Goal: Communication & Community: Answer question/provide support

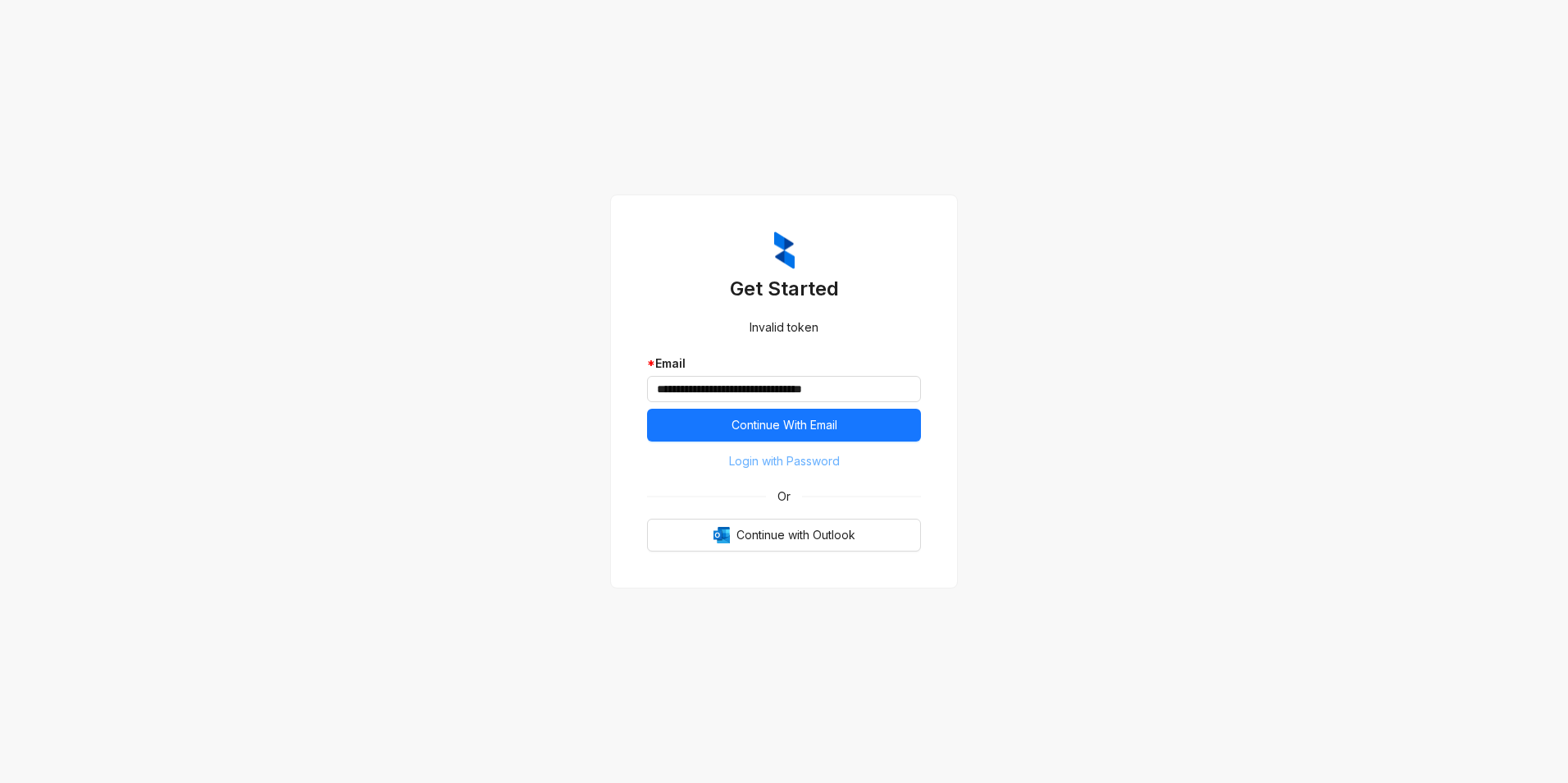
click at [824, 467] on span "Login with Password" at bounding box center [784, 461] width 111 height 18
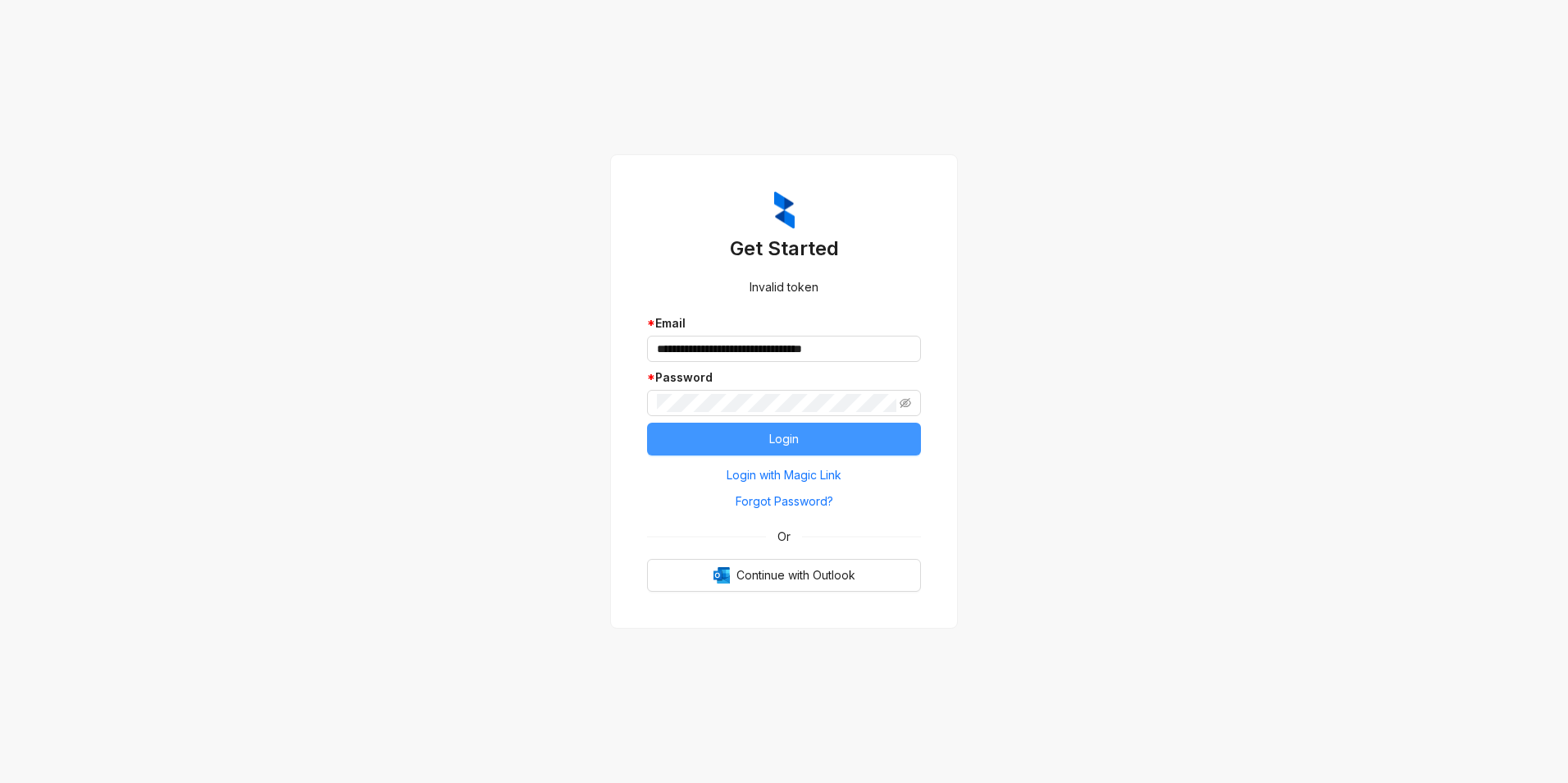
click at [793, 439] on span "Login" at bounding box center [784, 439] width 30 height 18
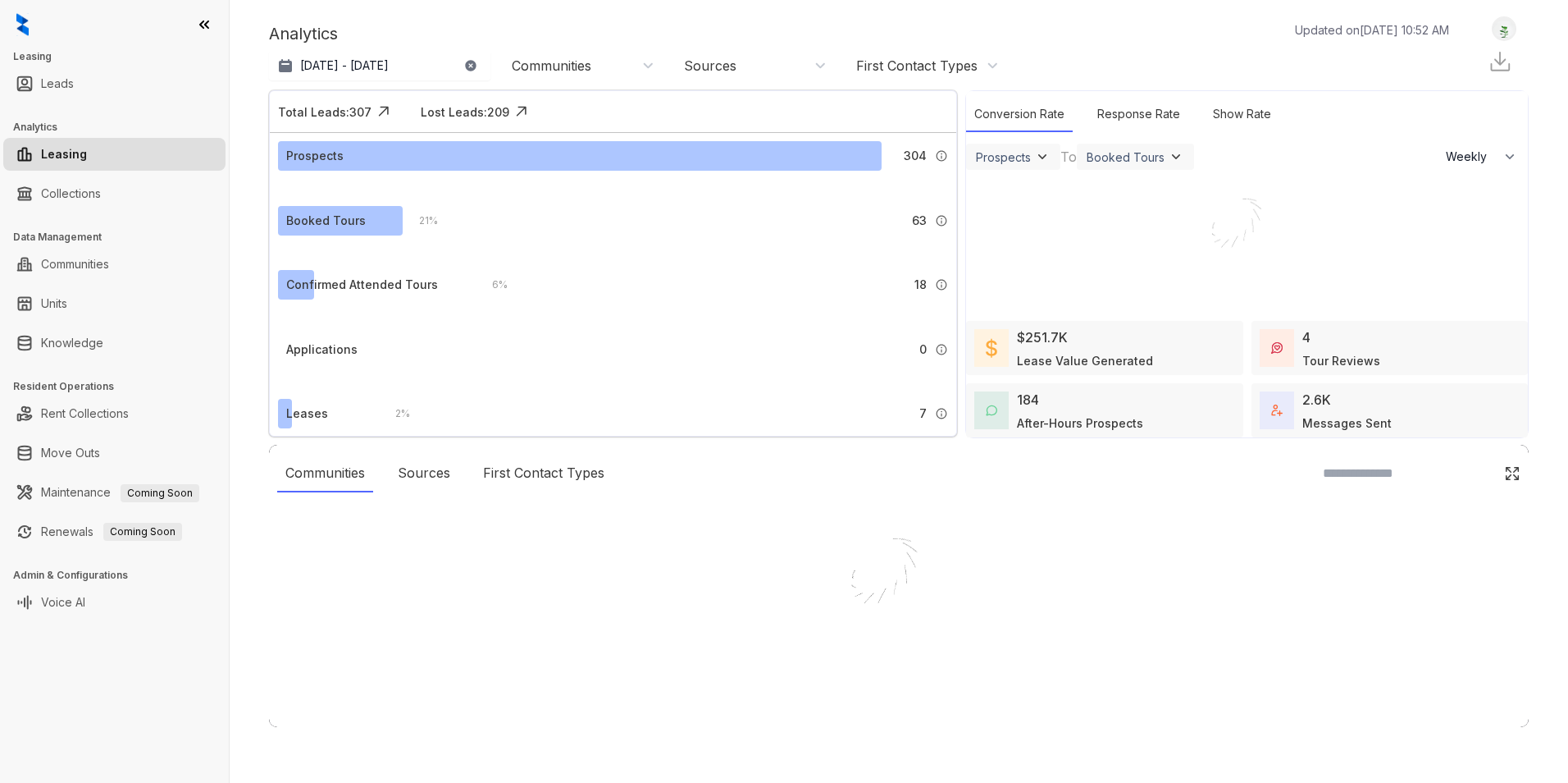
select select "******"
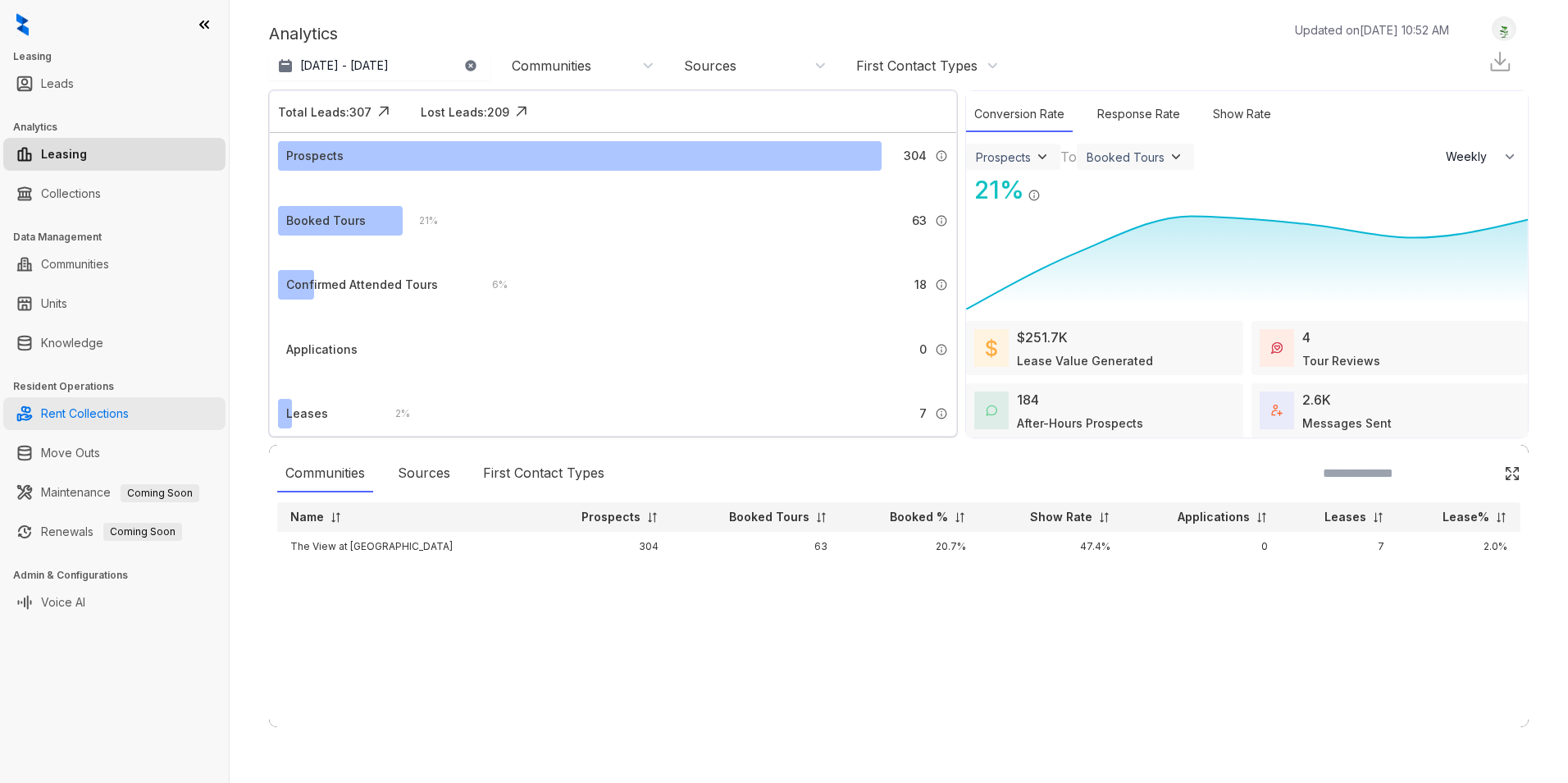
click at [124, 409] on link "Rent Collections" at bounding box center [85, 413] width 88 height 33
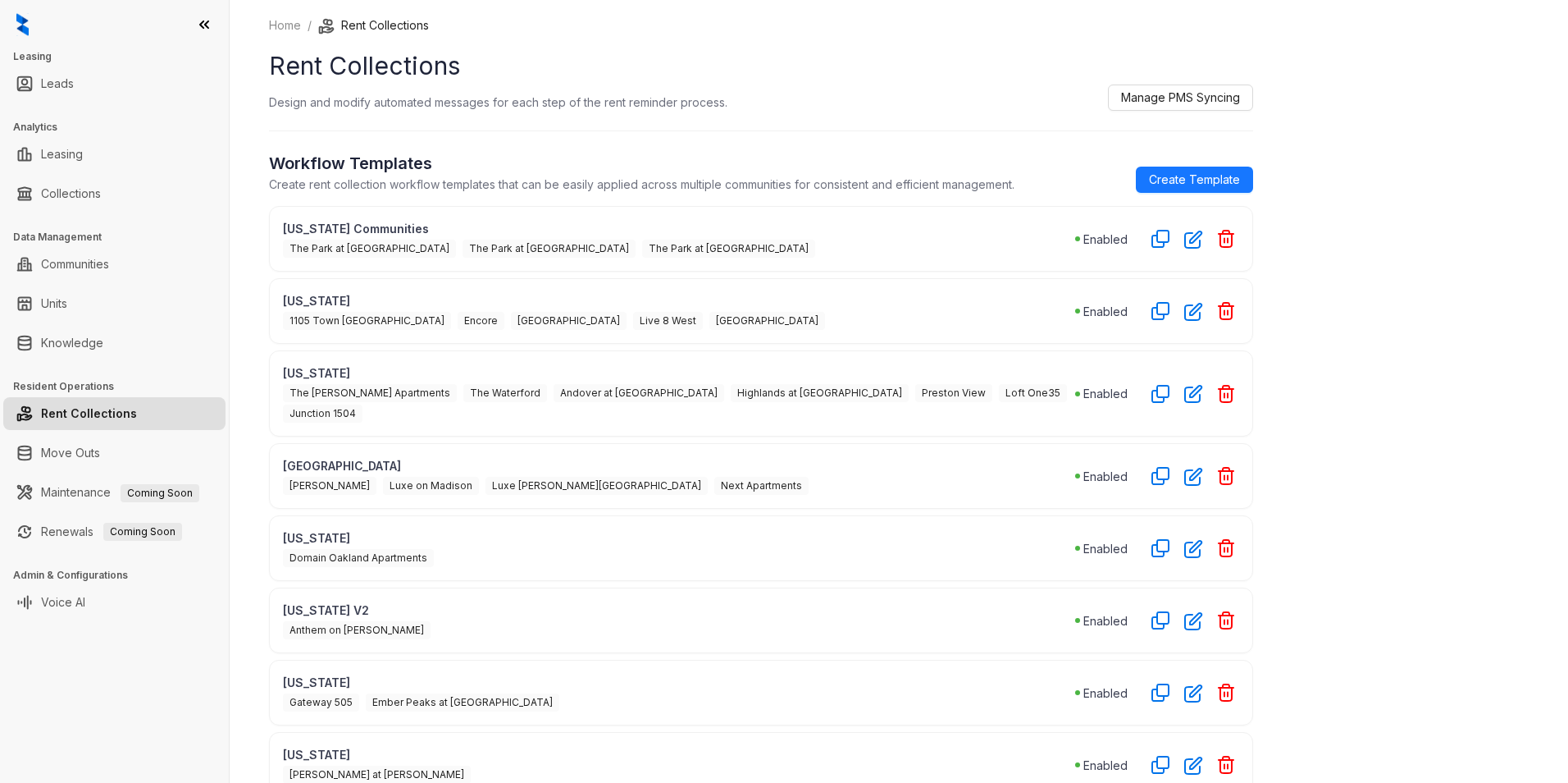
click at [92, 175] on ul "Collections" at bounding box center [114, 193] width 228 height 39
click at [94, 187] on link "Collections" at bounding box center [71, 193] width 60 height 33
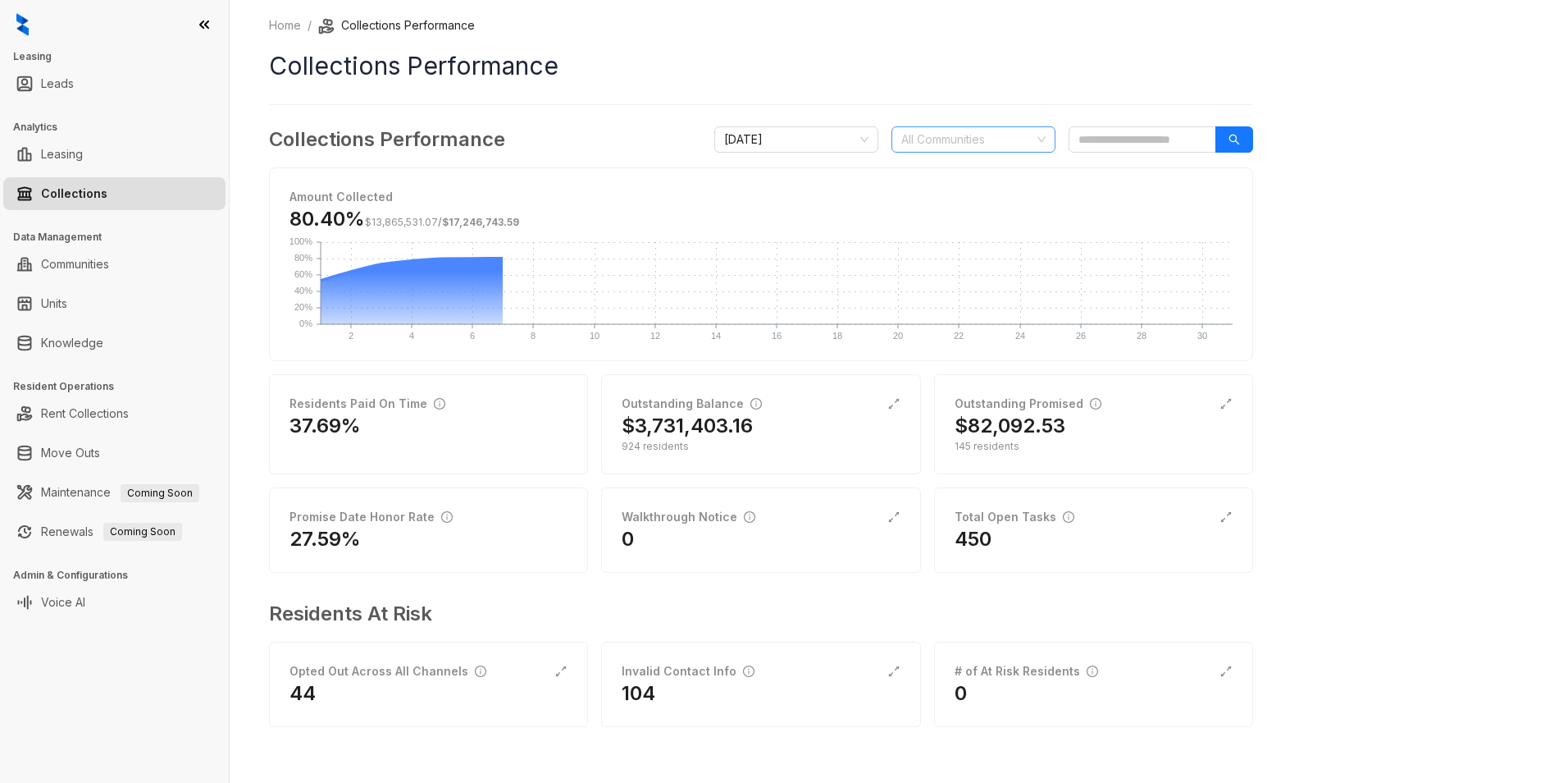
click at [957, 136] on div at bounding box center [965, 140] width 140 height 23
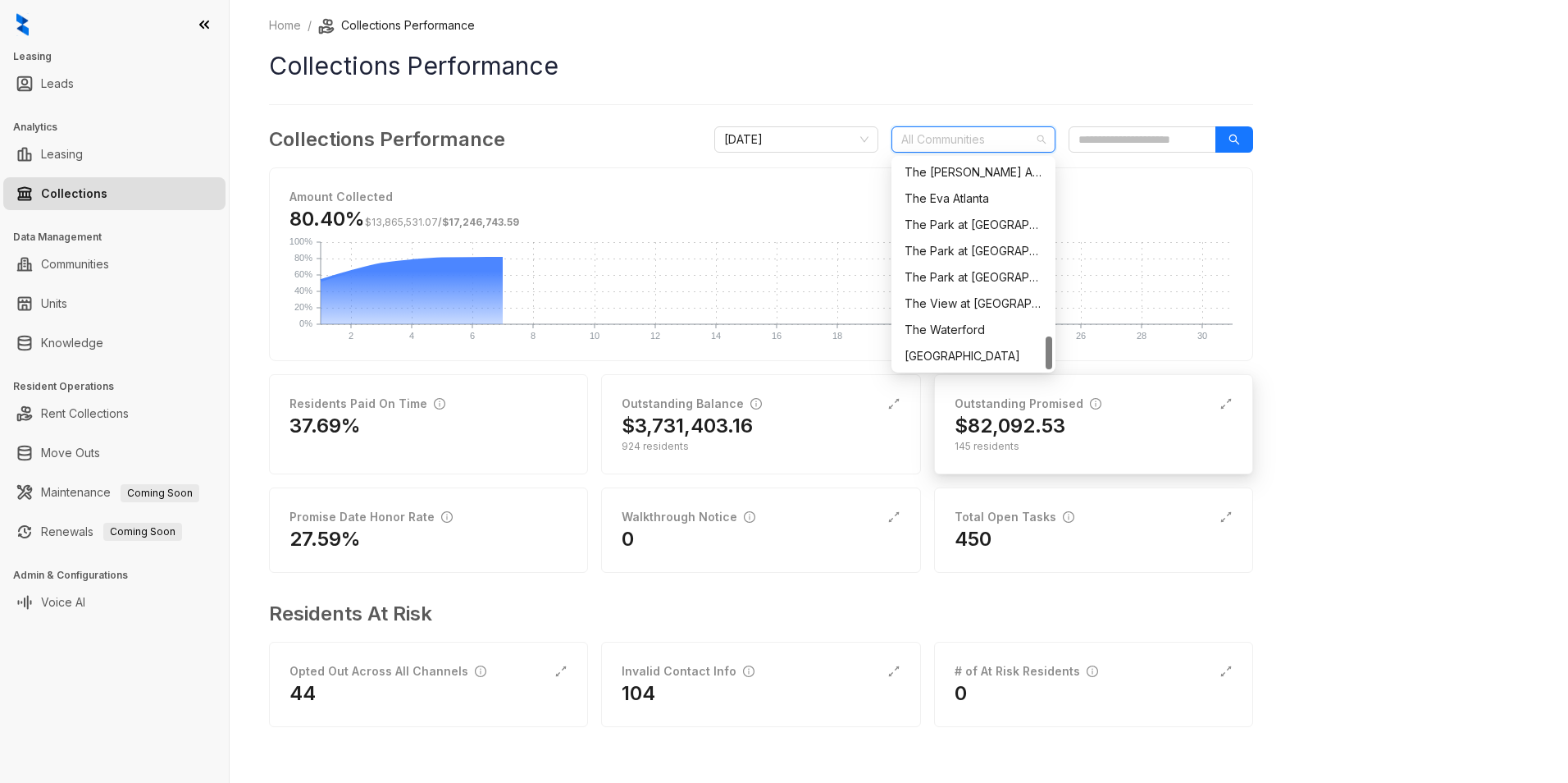
drag, startPoint x: 1047, startPoint y: 179, endPoint x: 1049, endPoint y: 420, distance: 241.0
click at [1049, 420] on body "Leasing Leads Analytics Leasing Collections Data Management Communities Units K…" at bounding box center [784, 391] width 1568 height 783
click at [976, 310] on div "The View at [GEOGRAPHIC_DATA]" at bounding box center [974, 303] width 138 height 18
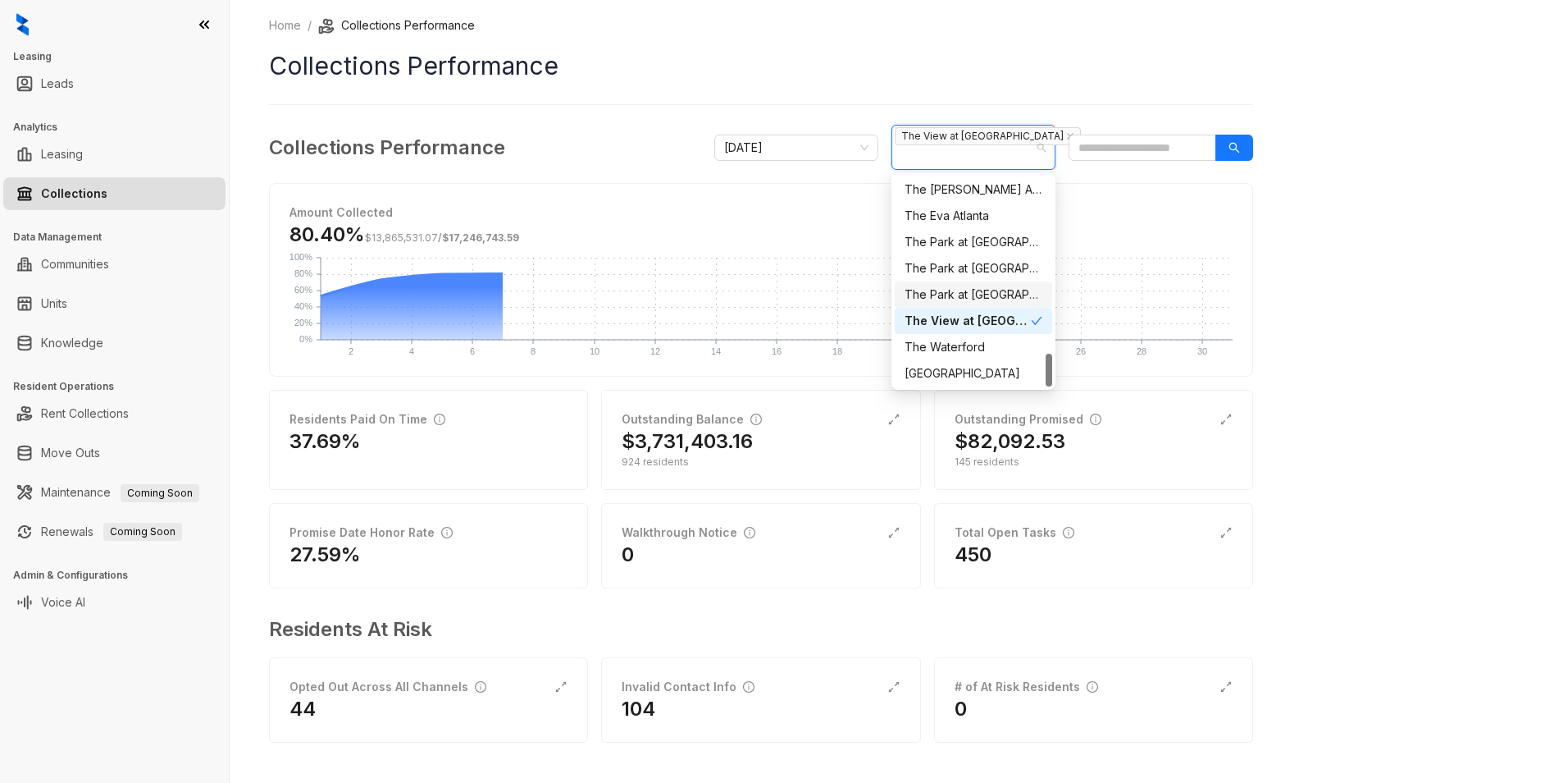
click at [1296, 251] on div "Home / Collections Performance Collections Performance Collections Performance …" at bounding box center [898, 391] width 1339 height 783
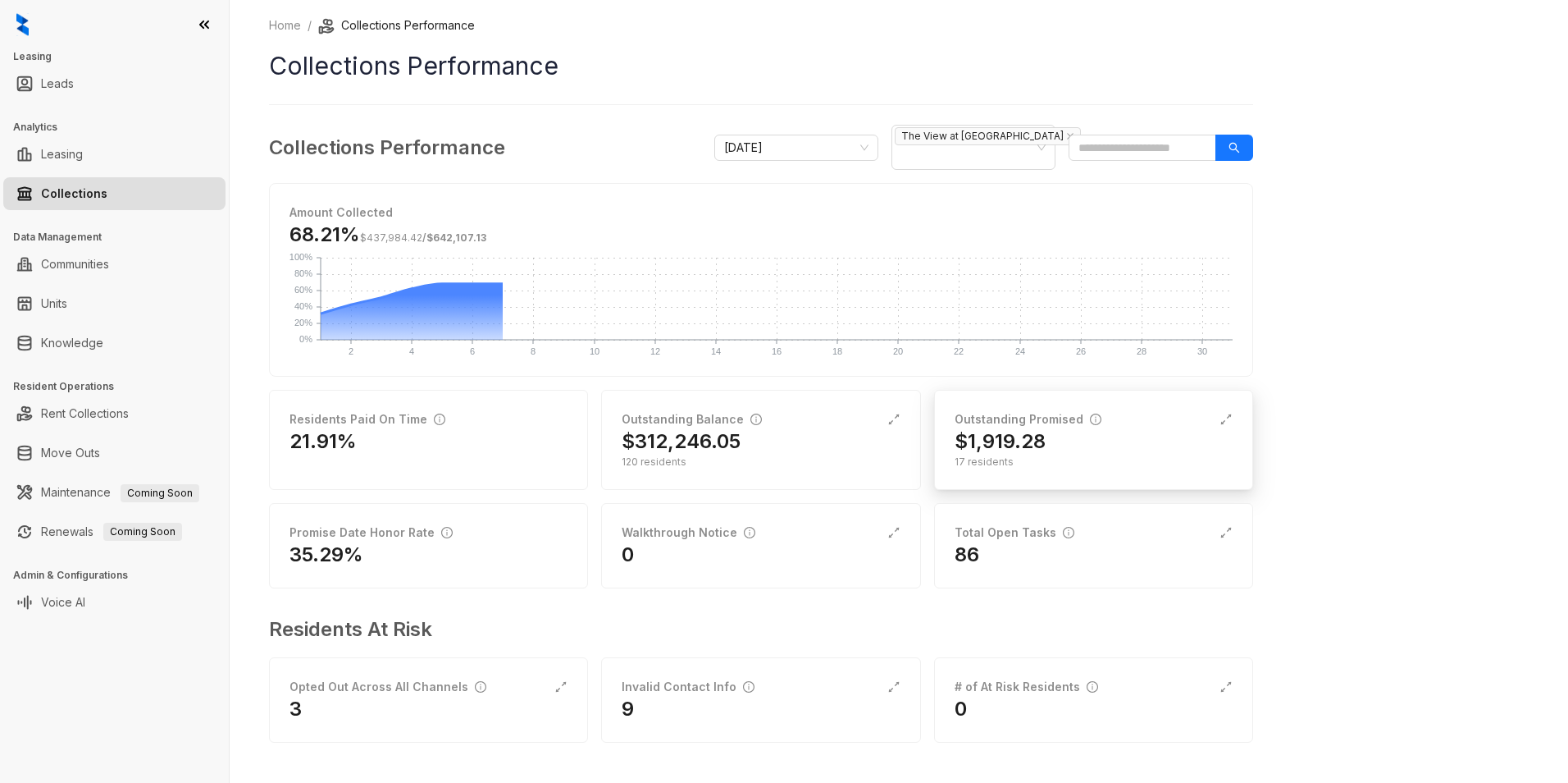
click at [1157, 446] on div "$1,919.28" at bounding box center [1093, 441] width 278 height 26
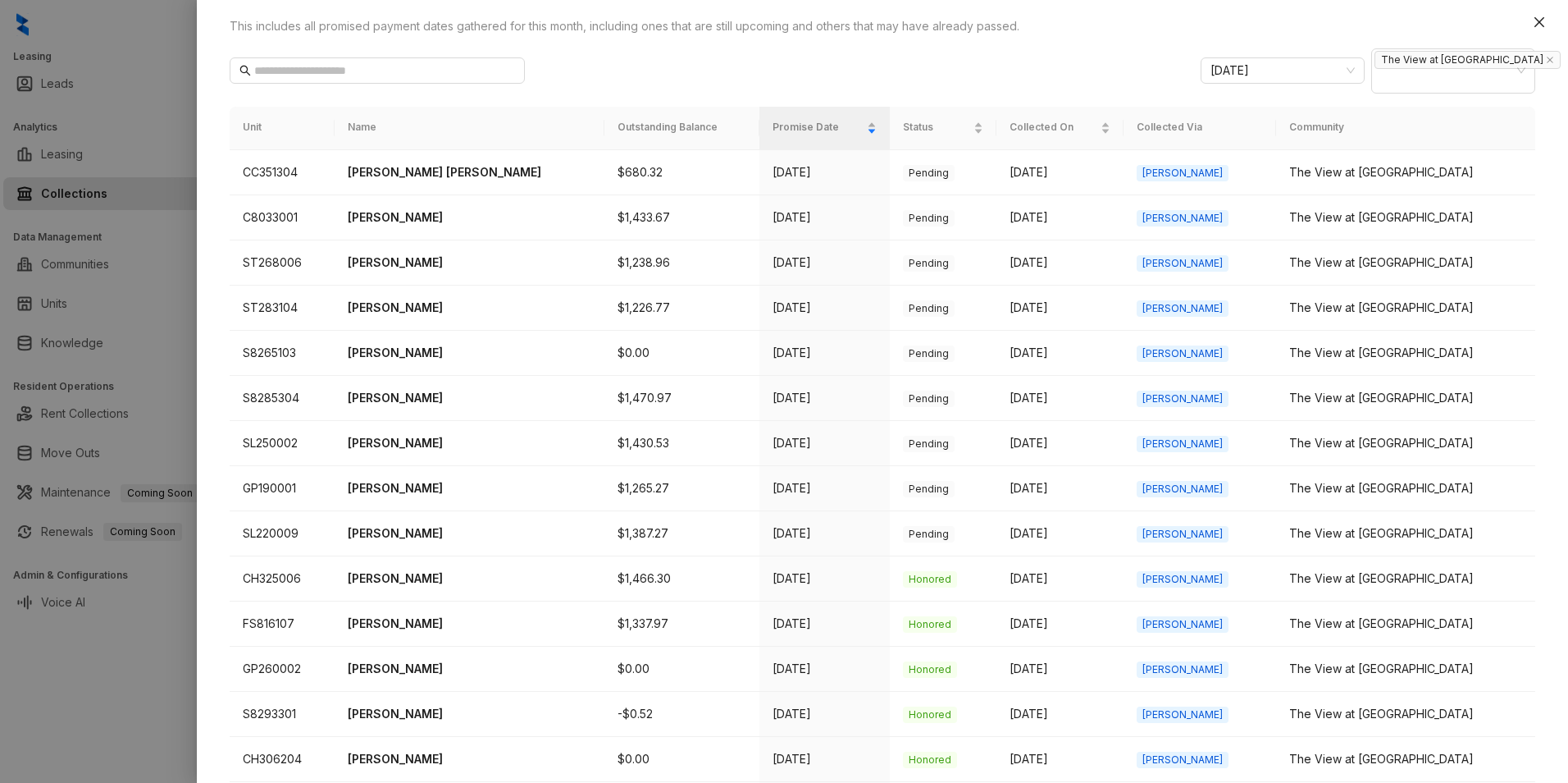
scroll to position [226, 0]
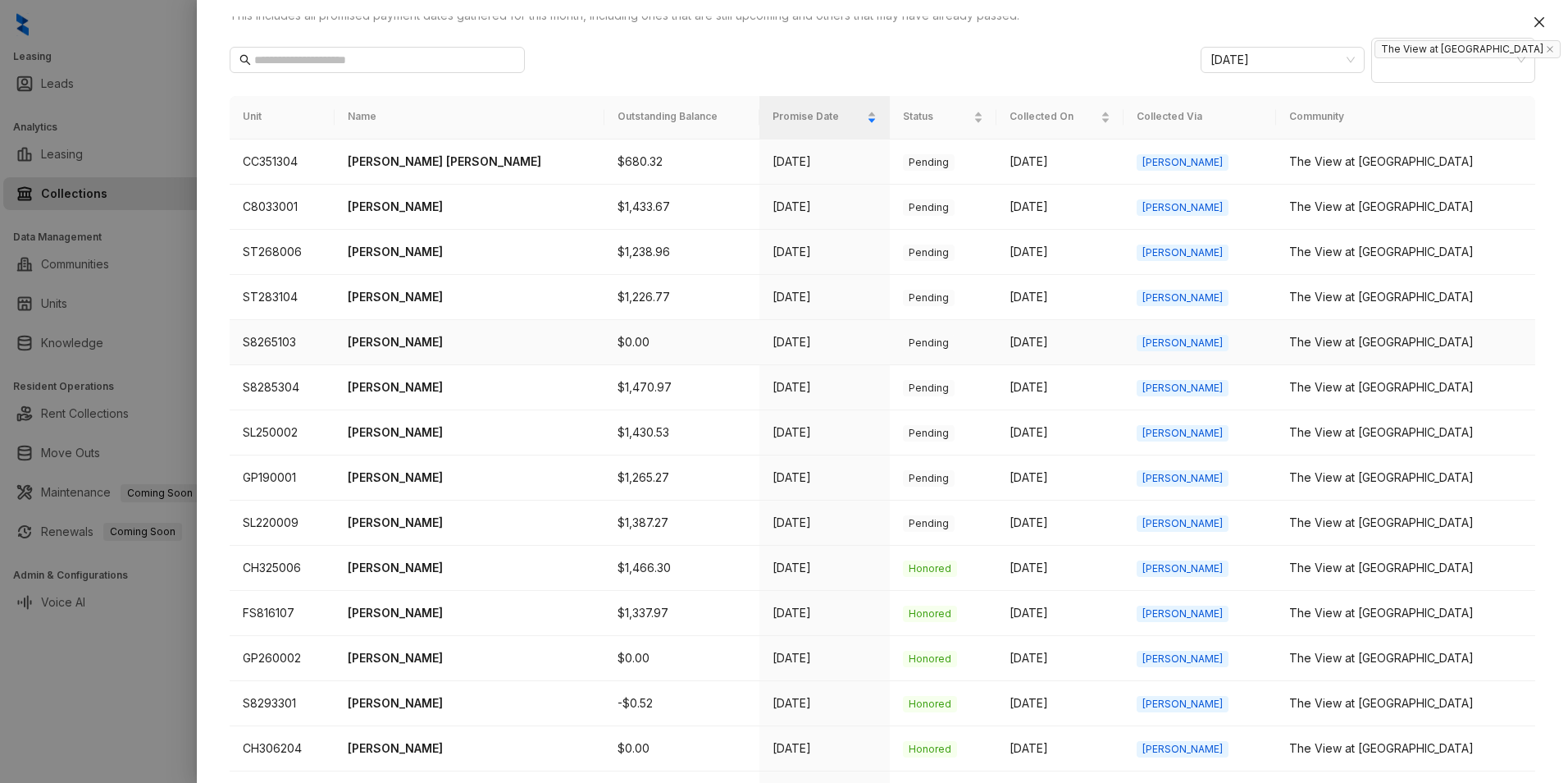
click at [776, 328] on td "[DATE]" at bounding box center [825, 342] width 130 height 45
click at [443, 337] on p "[PERSON_NAME]" at bounding box center [469, 342] width 244 height 18
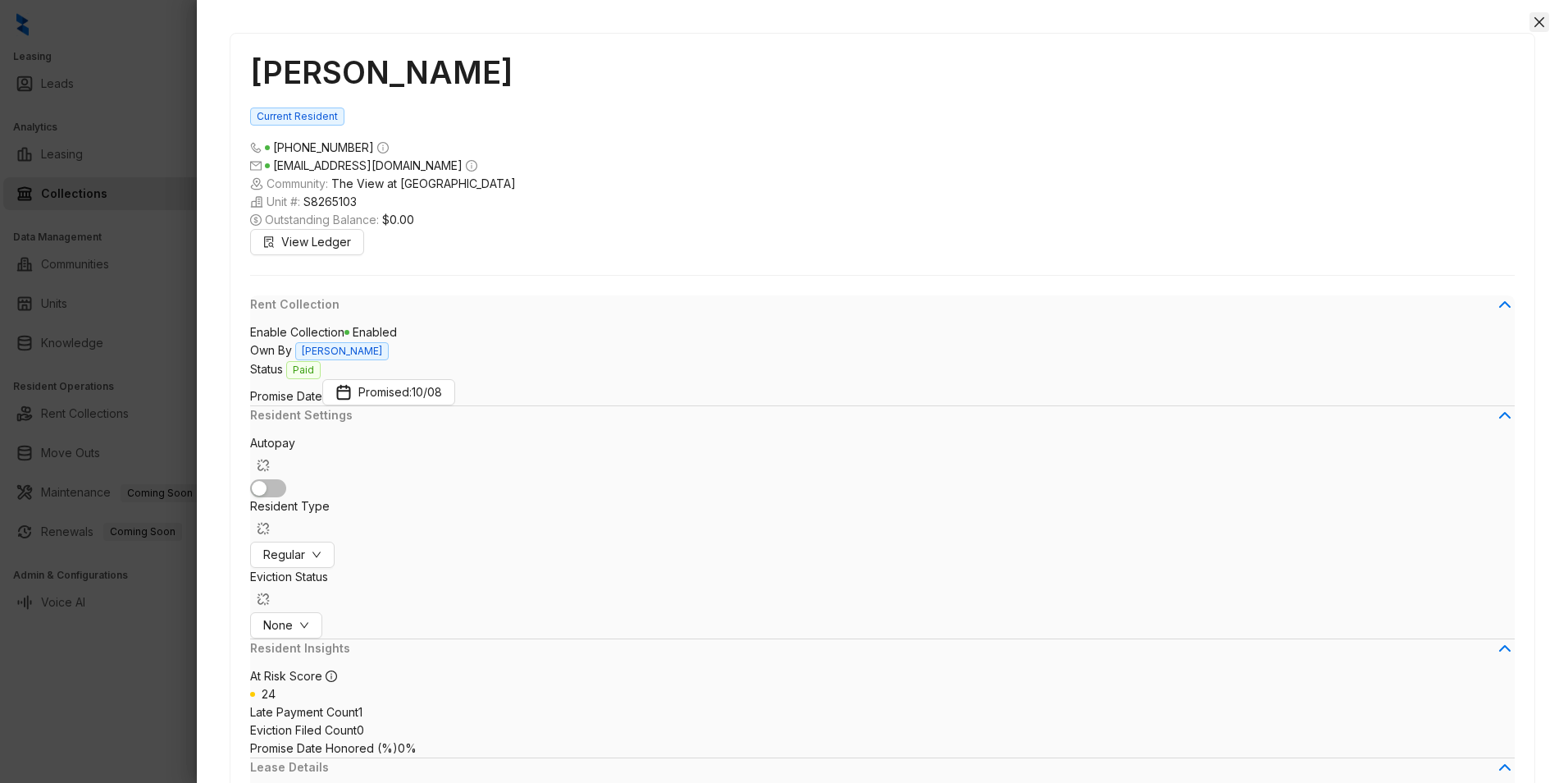
click at [1536, 14] on button "Close" at bounding box center [1539, 22] width 20 height 20
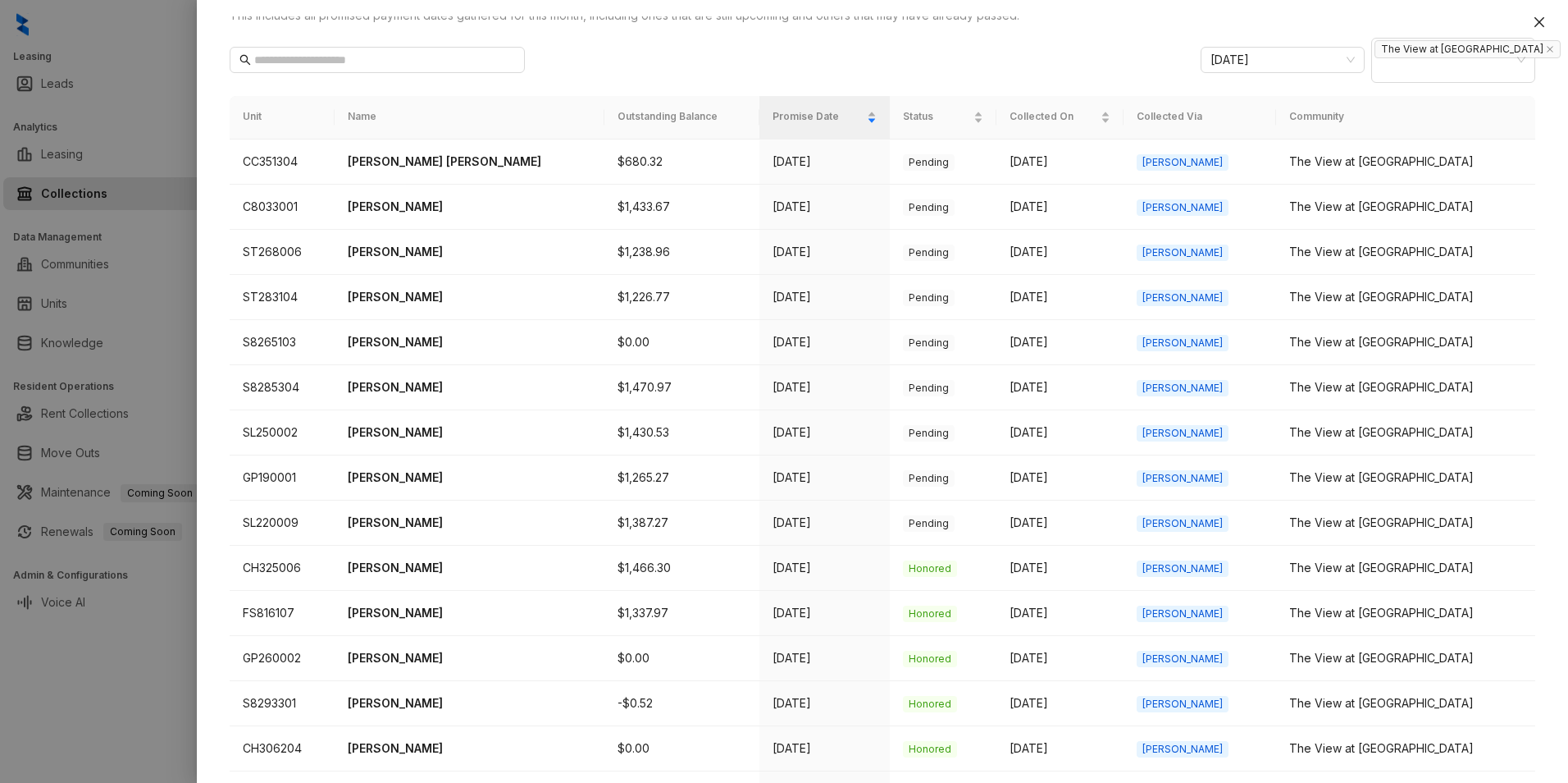
drag, startPoint x: 1556, startPoint y: 319, endPoint x: 1555, endPoint y: 381, distance: 62.0
click at [1555, 381] on div "Outstanding Promised Outstanding Promised $1,919.28 Promise Dates Collected 17 …" at bounding box center [882, 400] width 1371 height 767
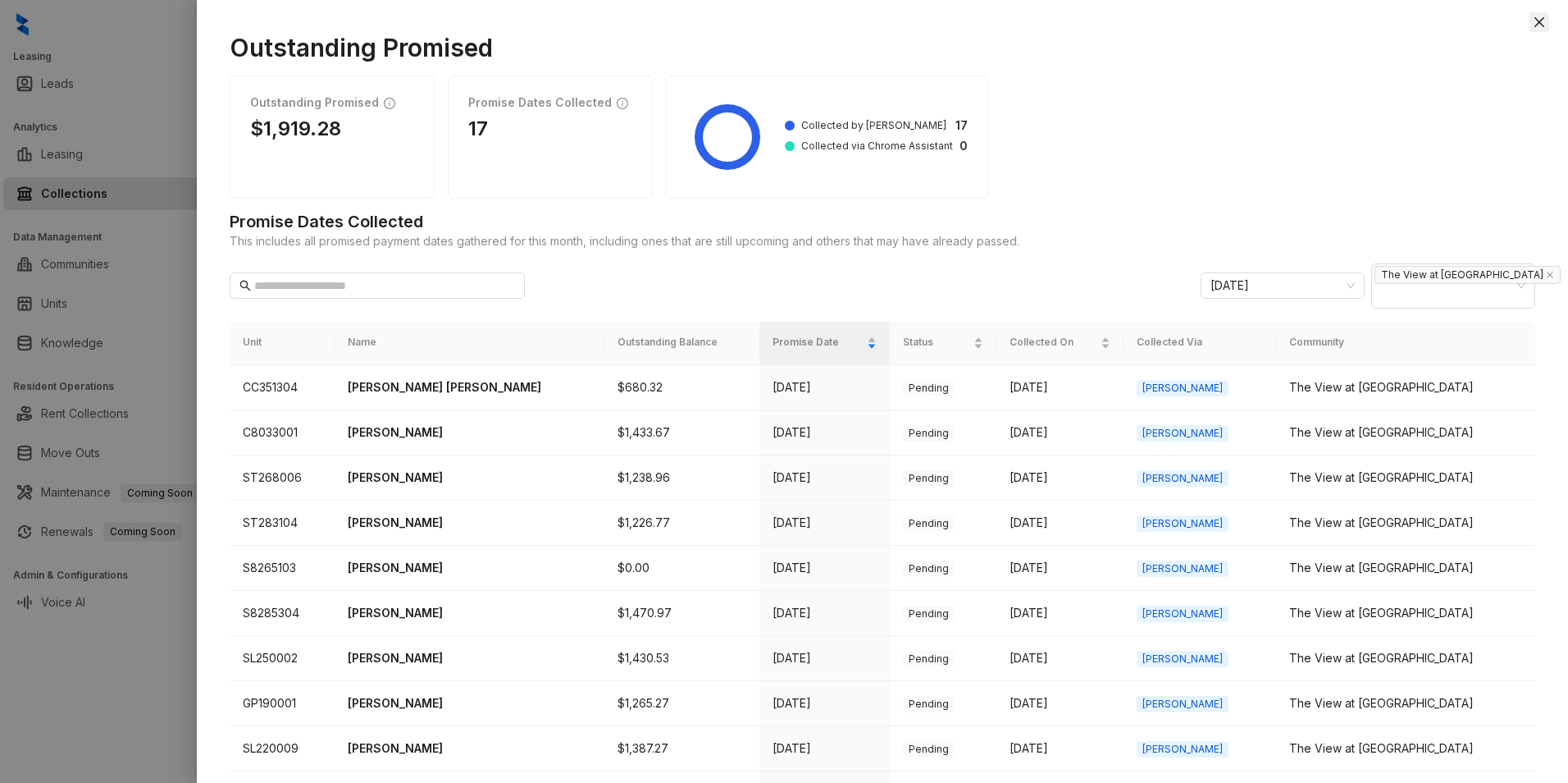
click at [1536, 25] on icon "close" at bounding box center [1539, 22] width 10 height 10
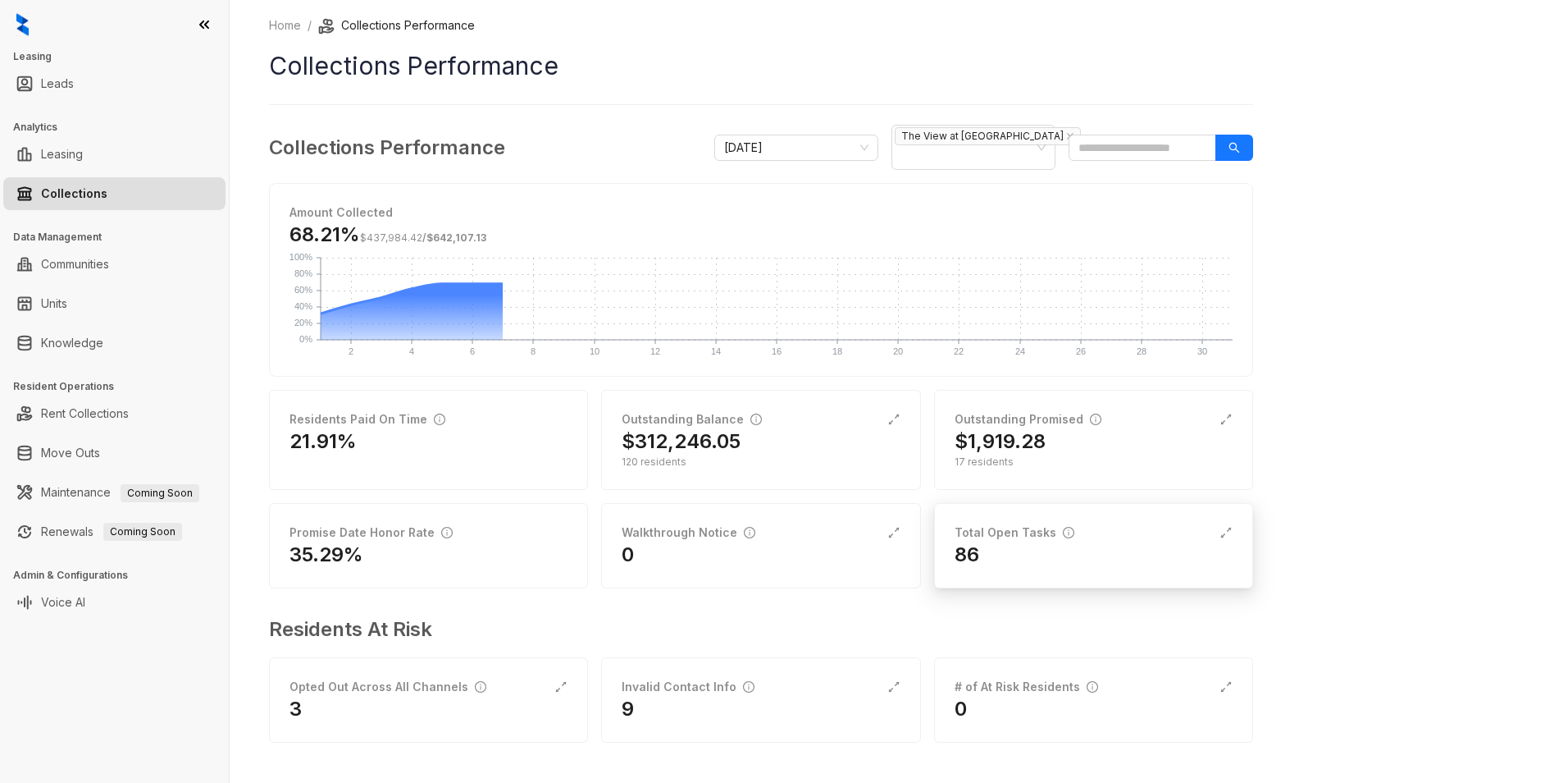
click at [1048, 580] on div "Total Open Tasks 86" at bounding box center [1094, 545] width 319 height 85
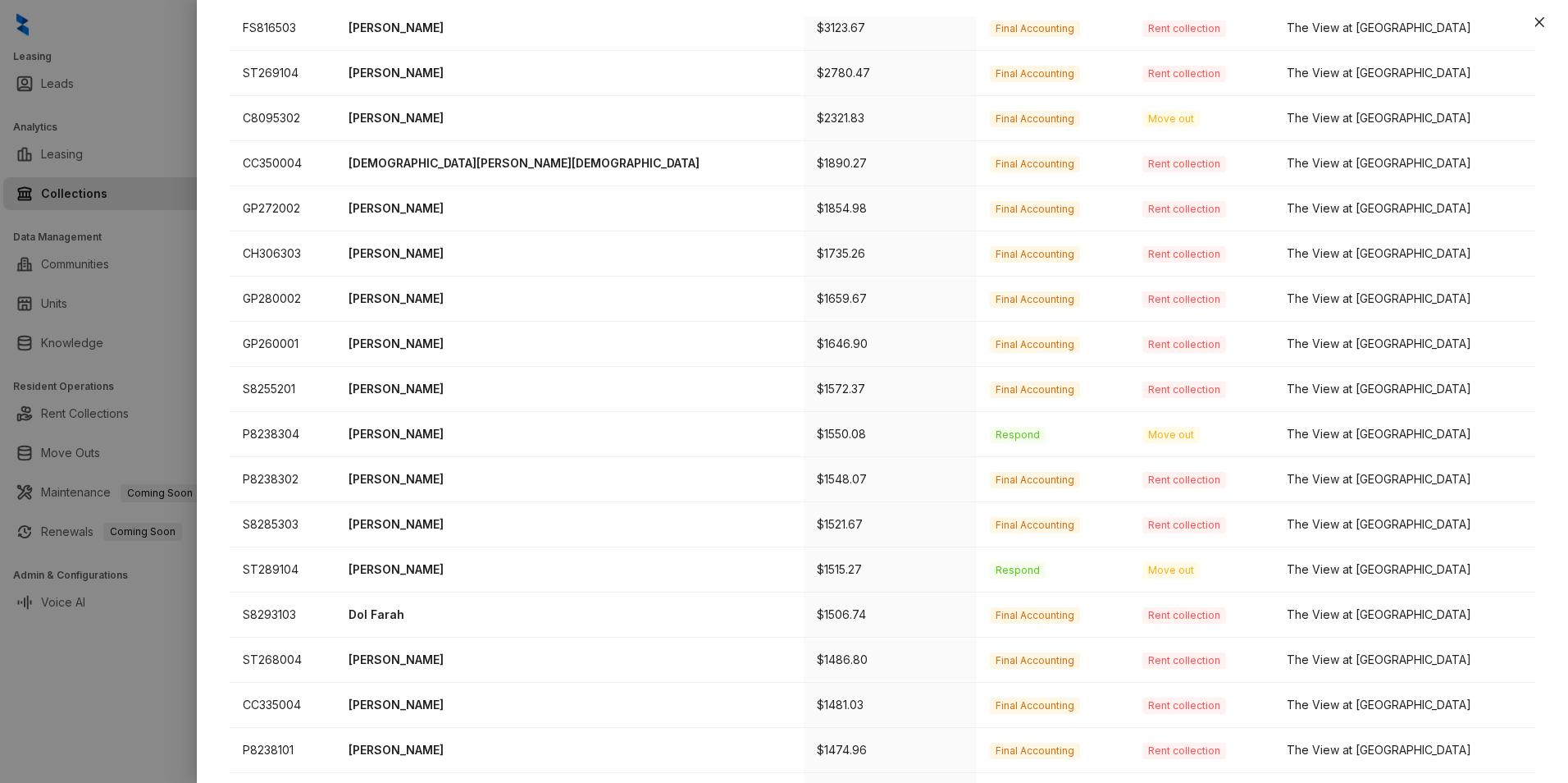
scroll to position [407, 0]
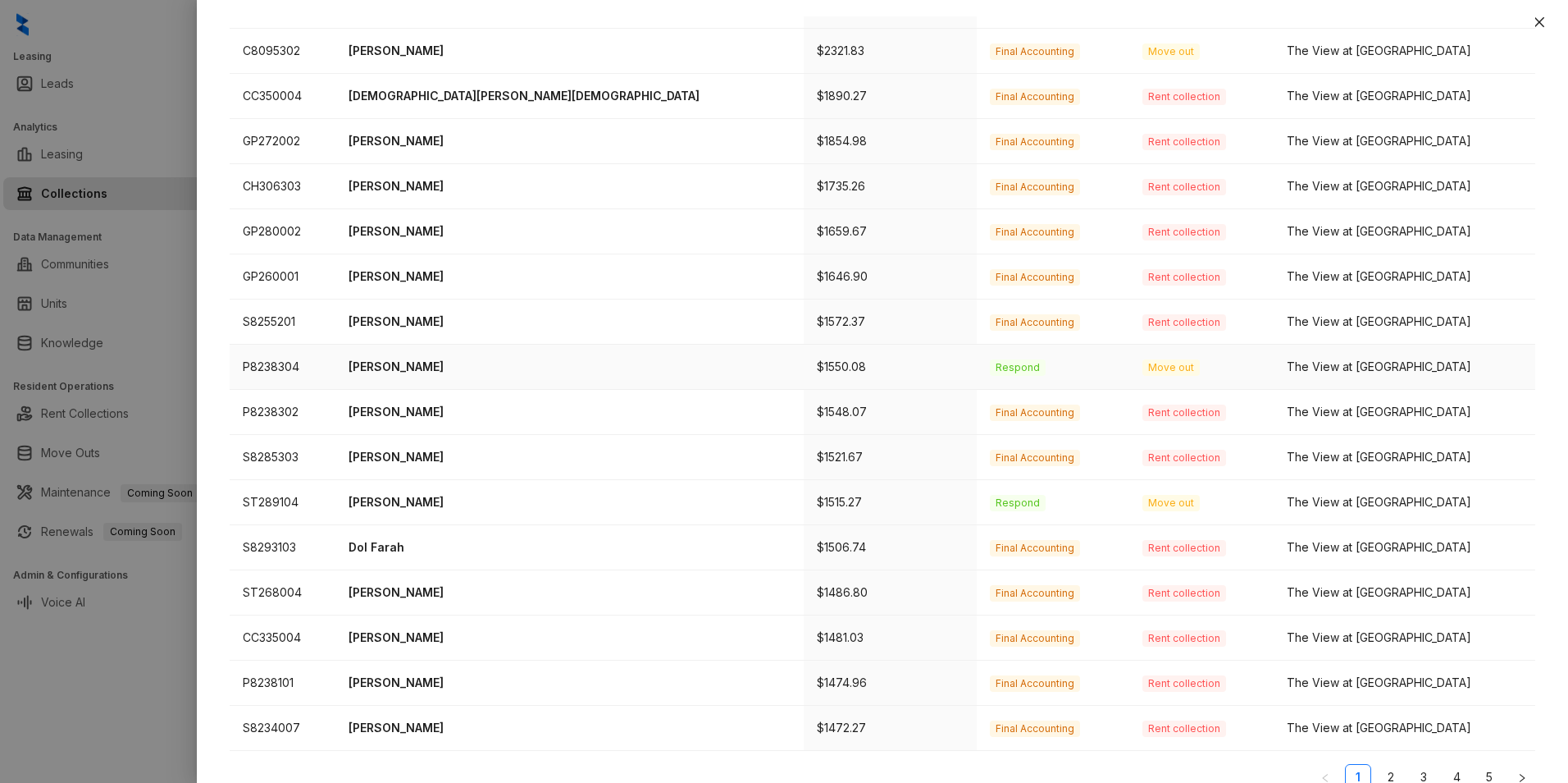
click at [484, 358] on p "[PERSON_NAME]" at bounding box center [569, 366] width 442 height 18
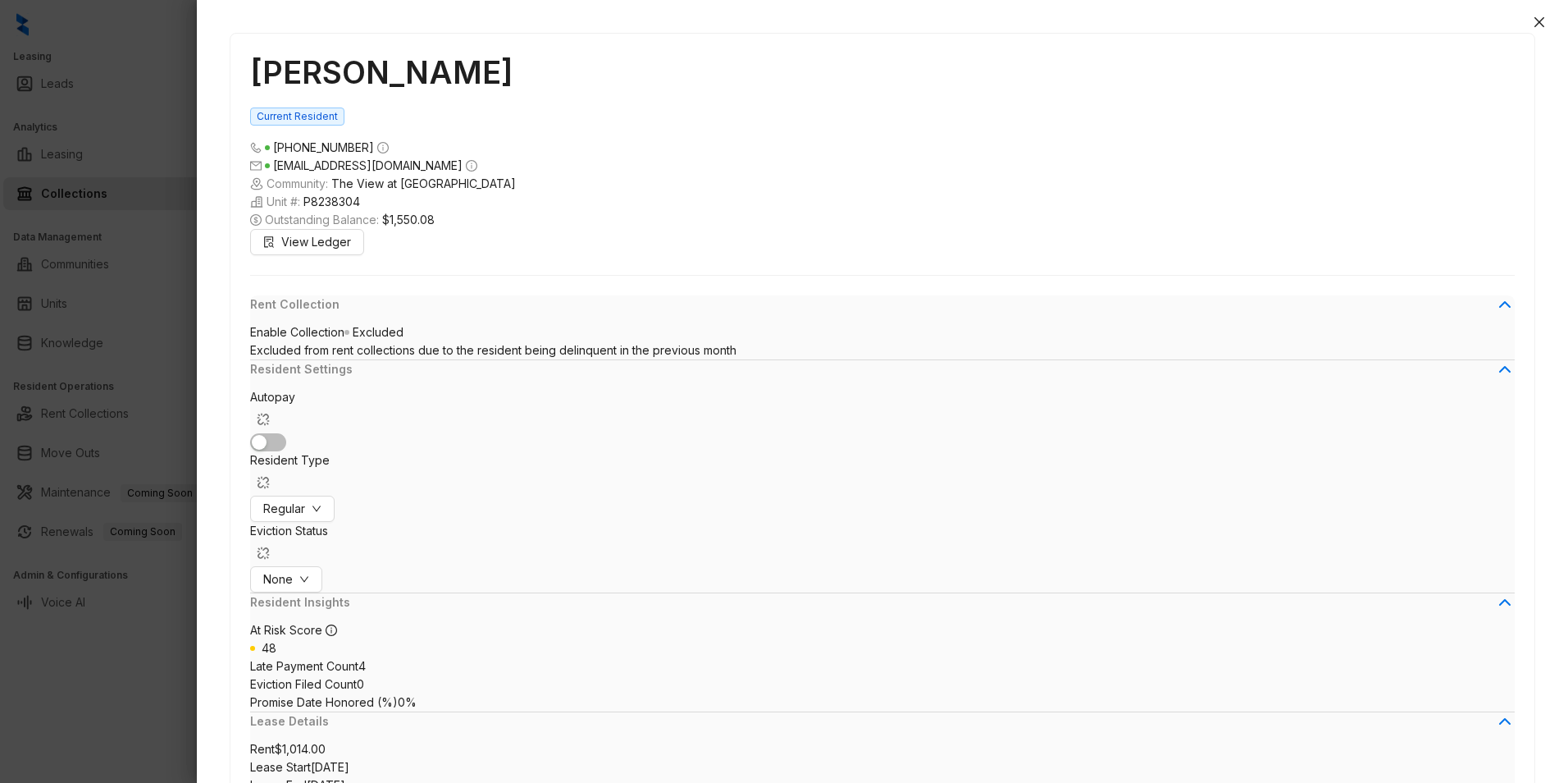
scroll to position [5883, 0]
drag, startPoint x: 1445, startPoint y: 548, endPoint x: 1428, endPoint y: 607, distance: 61.4
drag, startPoint x: 1428, startPoint y: 607, endPoint x: 1380, endPoint y: 608, distance: 48.0
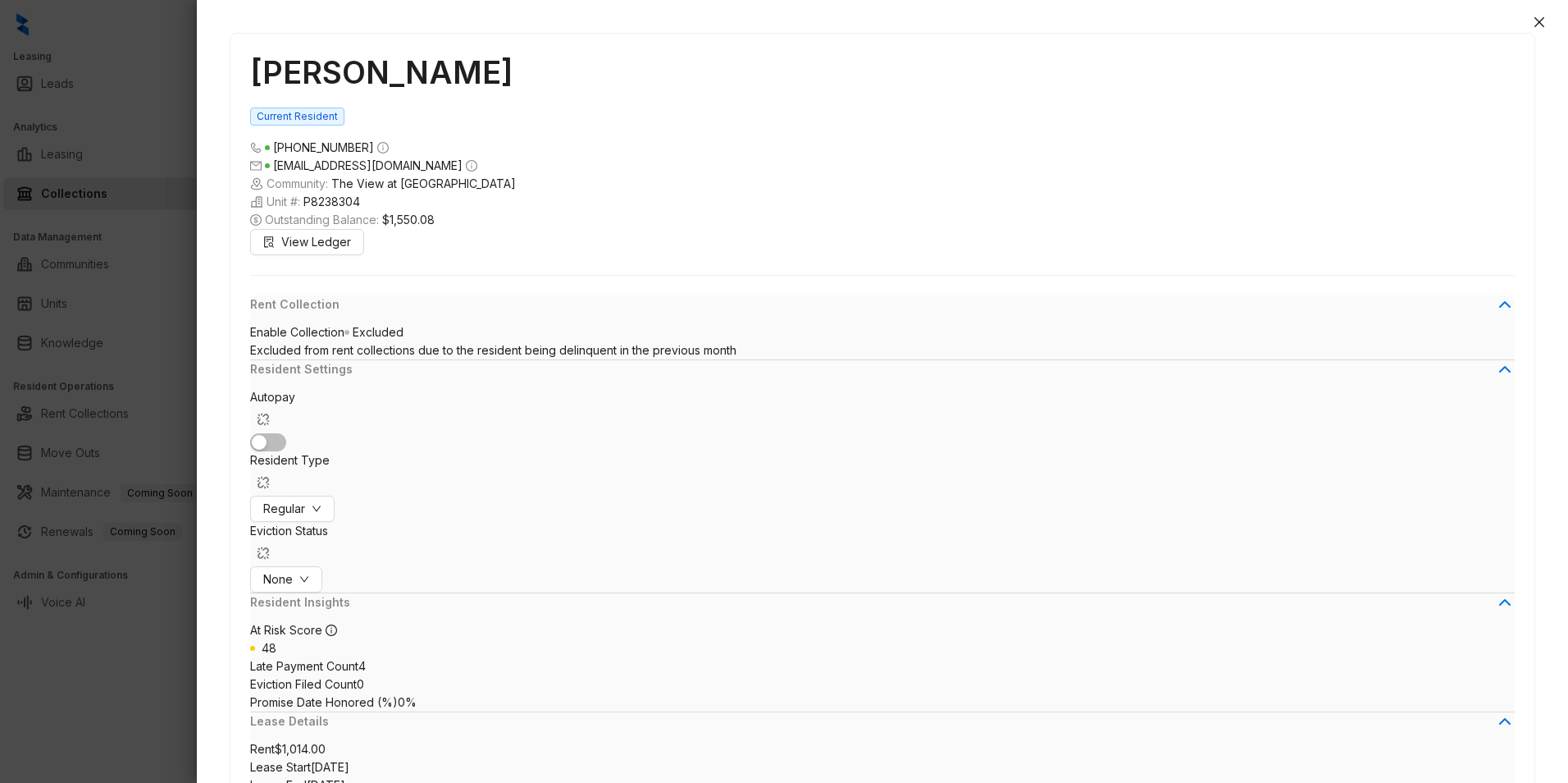
paste textarea
paste textarea "****"
paste textarea
type textarea "**********"
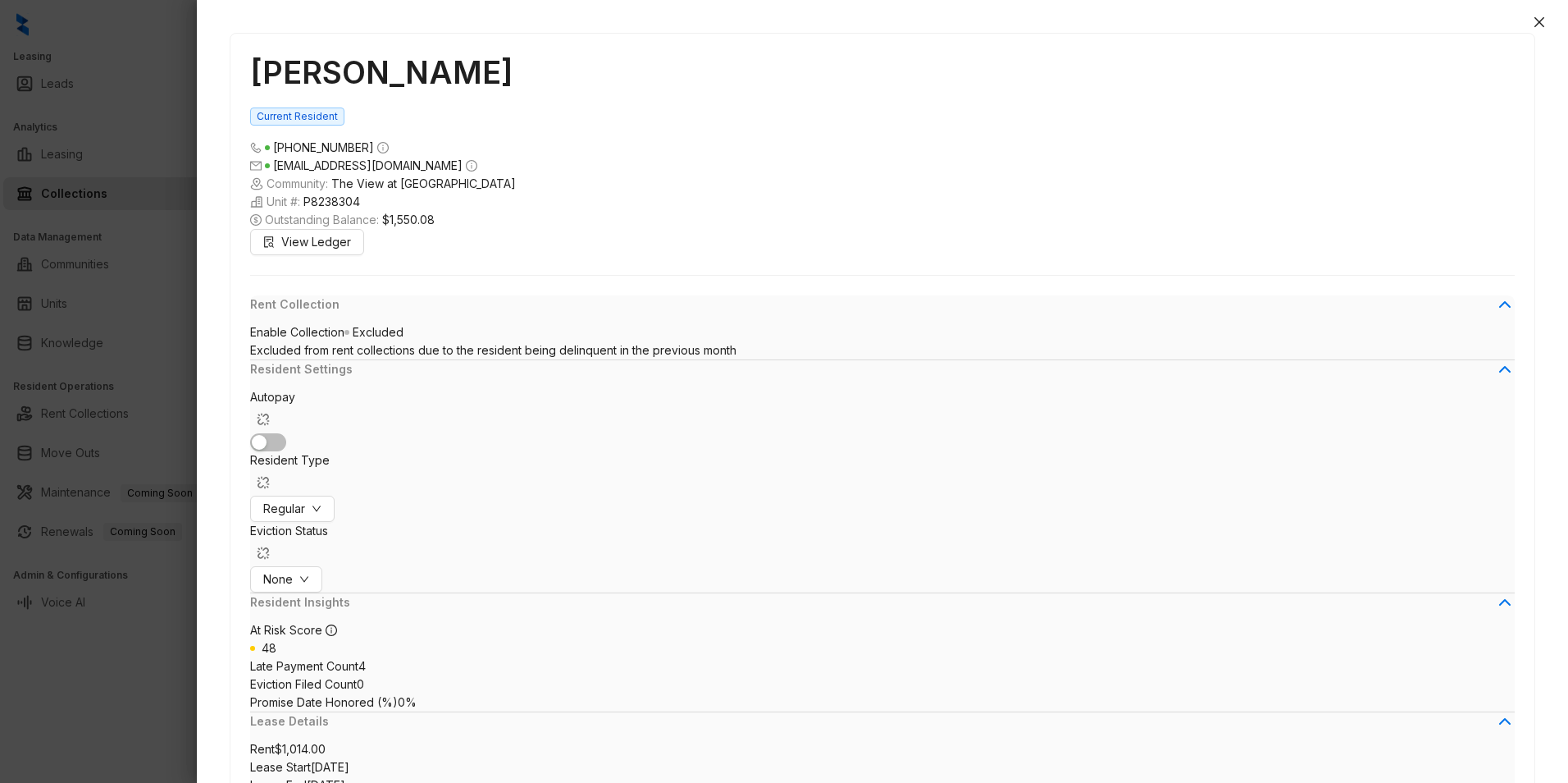
click at [1543, 14] on button "Close" at bounding box center [1539, 22] width 20 height 20
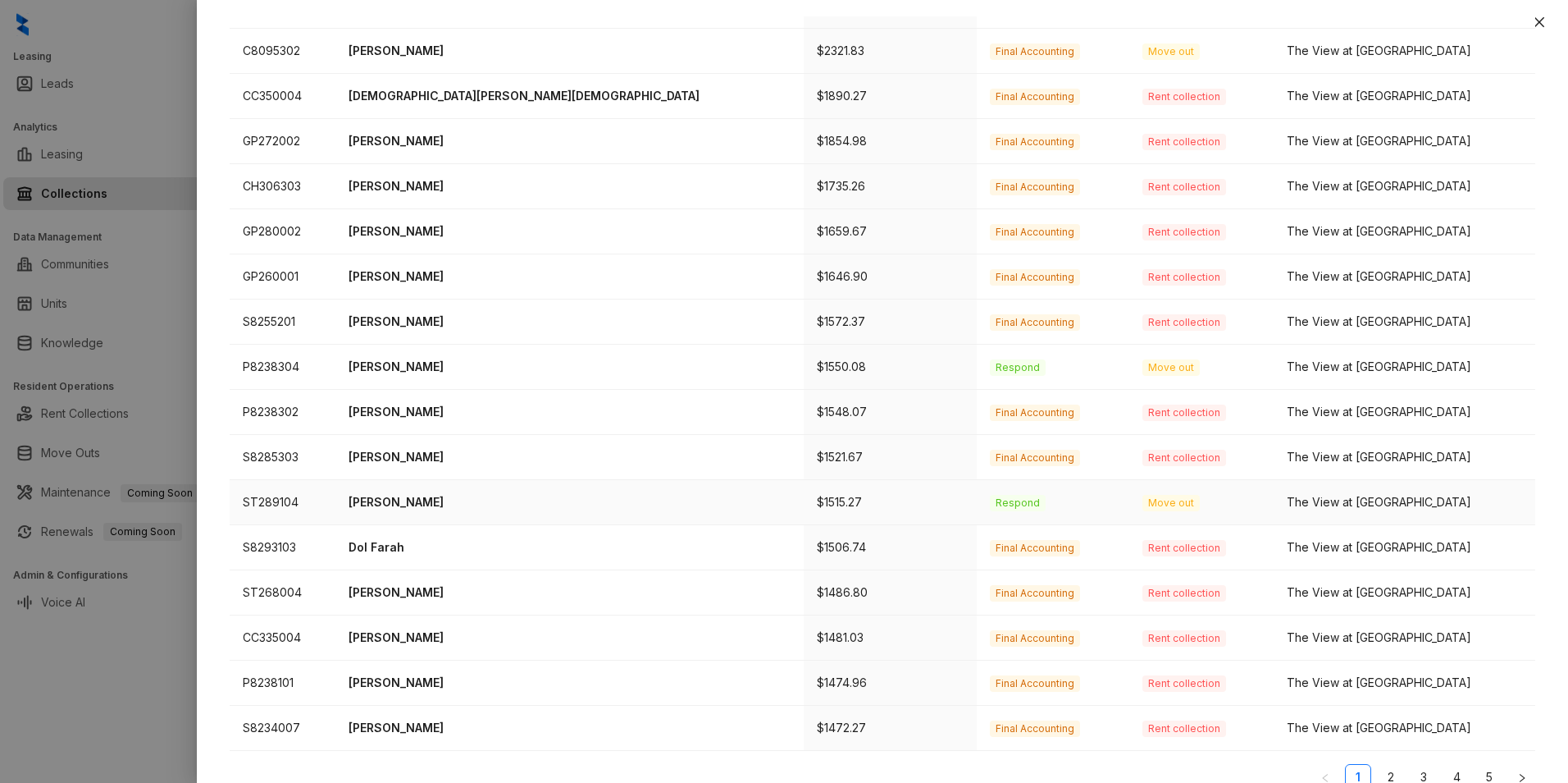
click at [446, 493] on p "[PERSON_NAME]" at bounding box center [569, 502] width 442 height 18
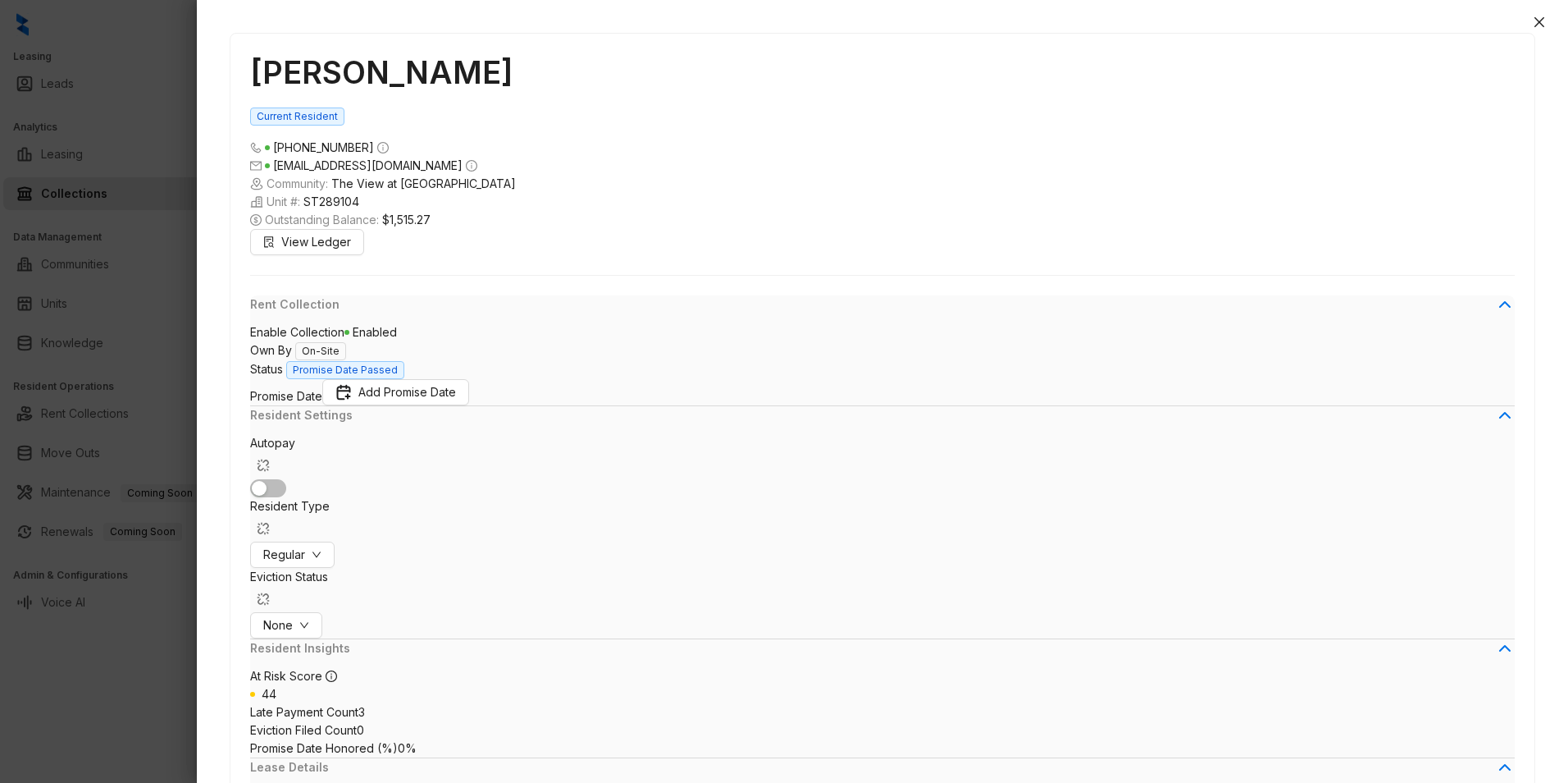
scroll to position [2086, 0]
click at [1535, 26] on icon "close" at bounding box center [1539, 22] width 13 height 13
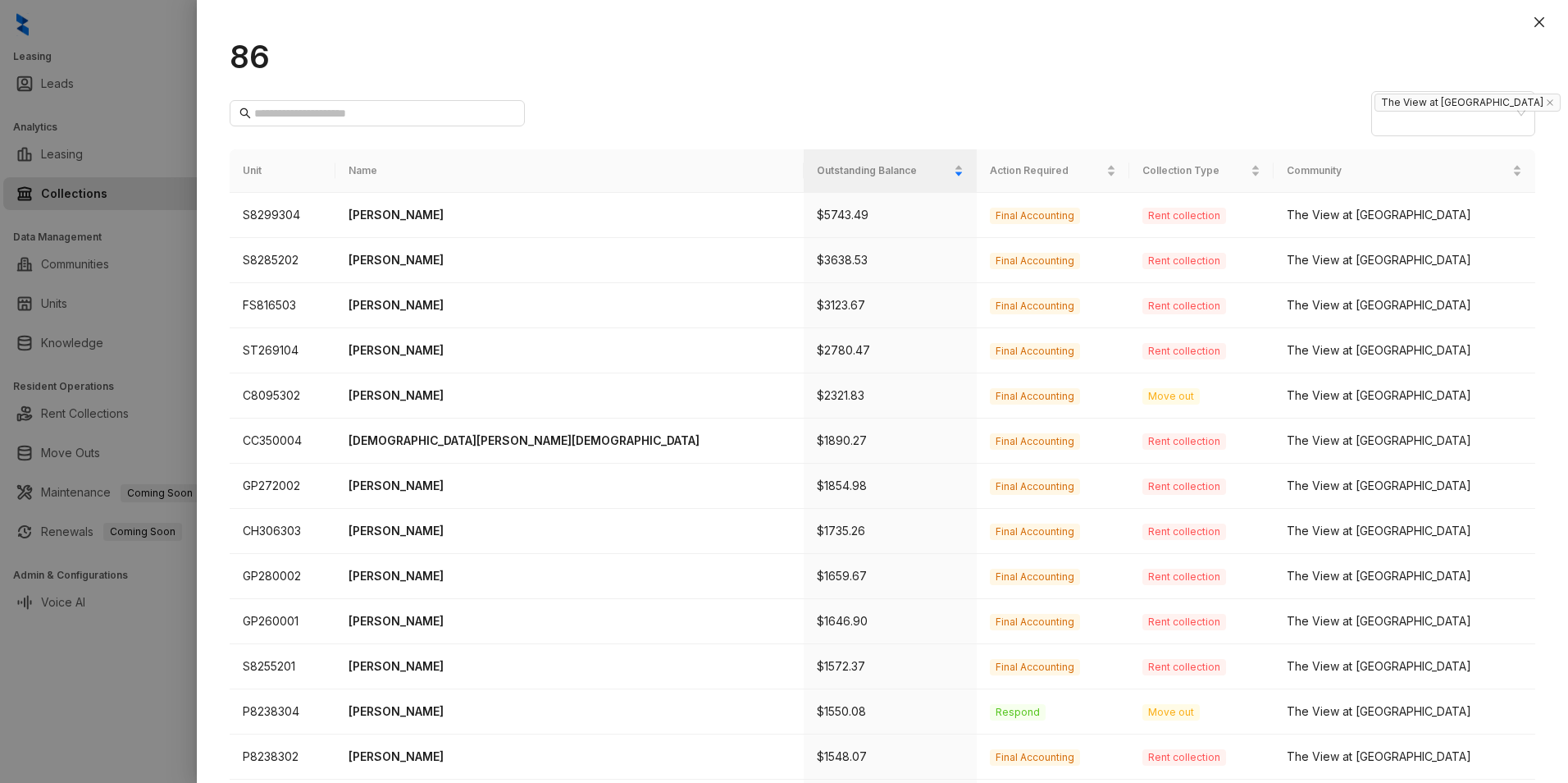
scroll to position [407, 0]
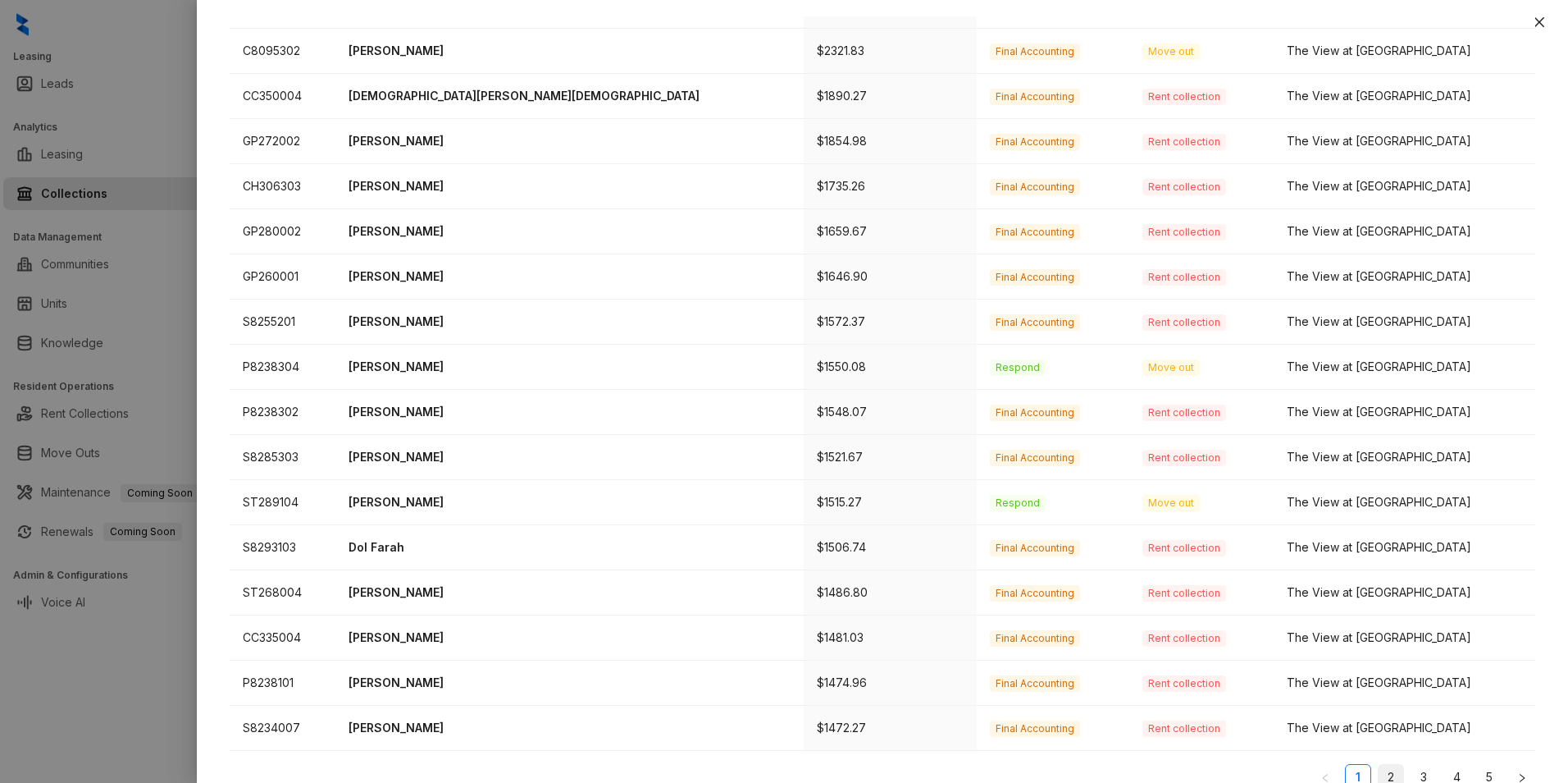
click at [1382, 765] on link "2" at bounding box center [1391, 777] width 25 height 25
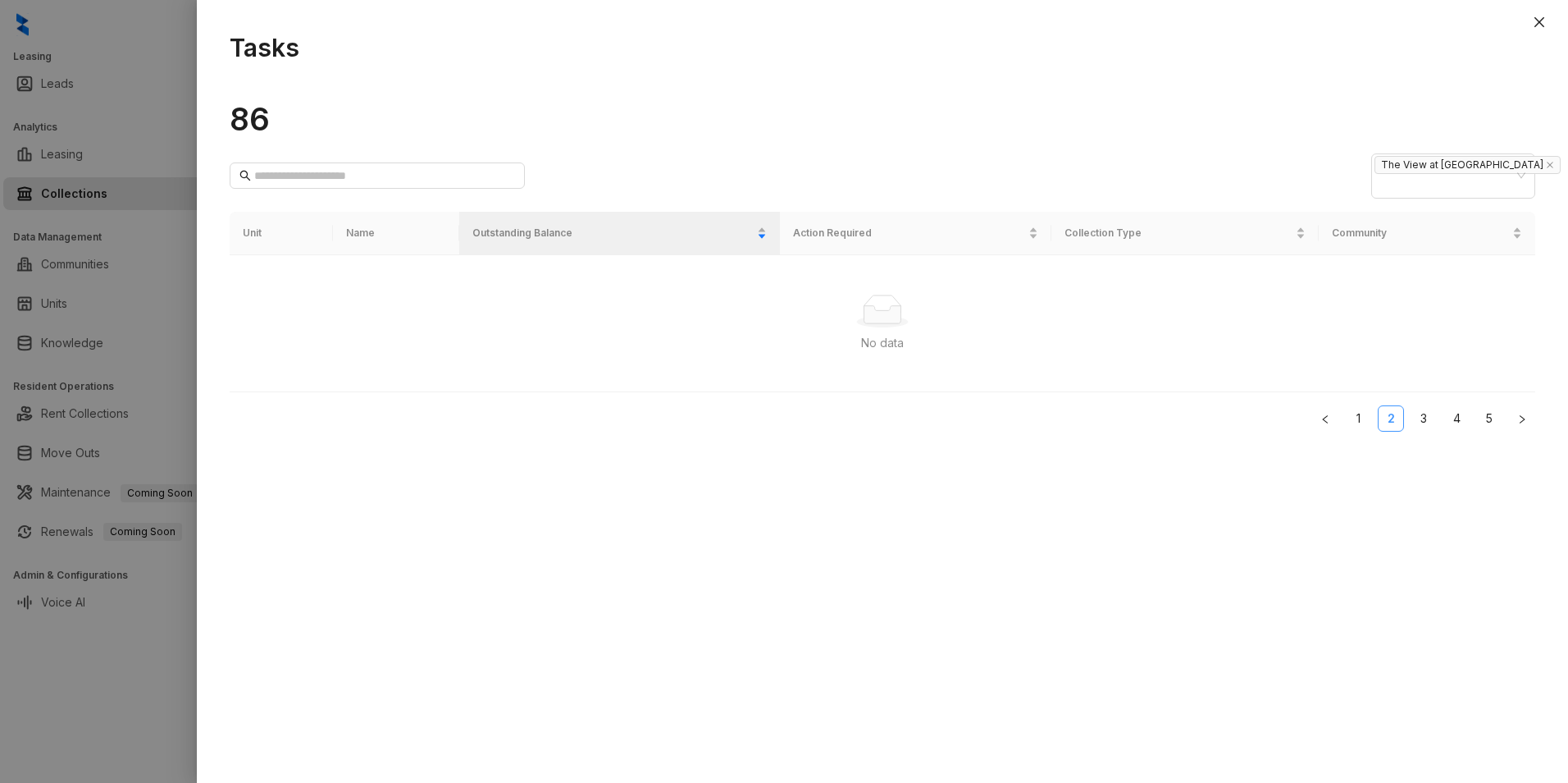
scroll to position [0, 0]
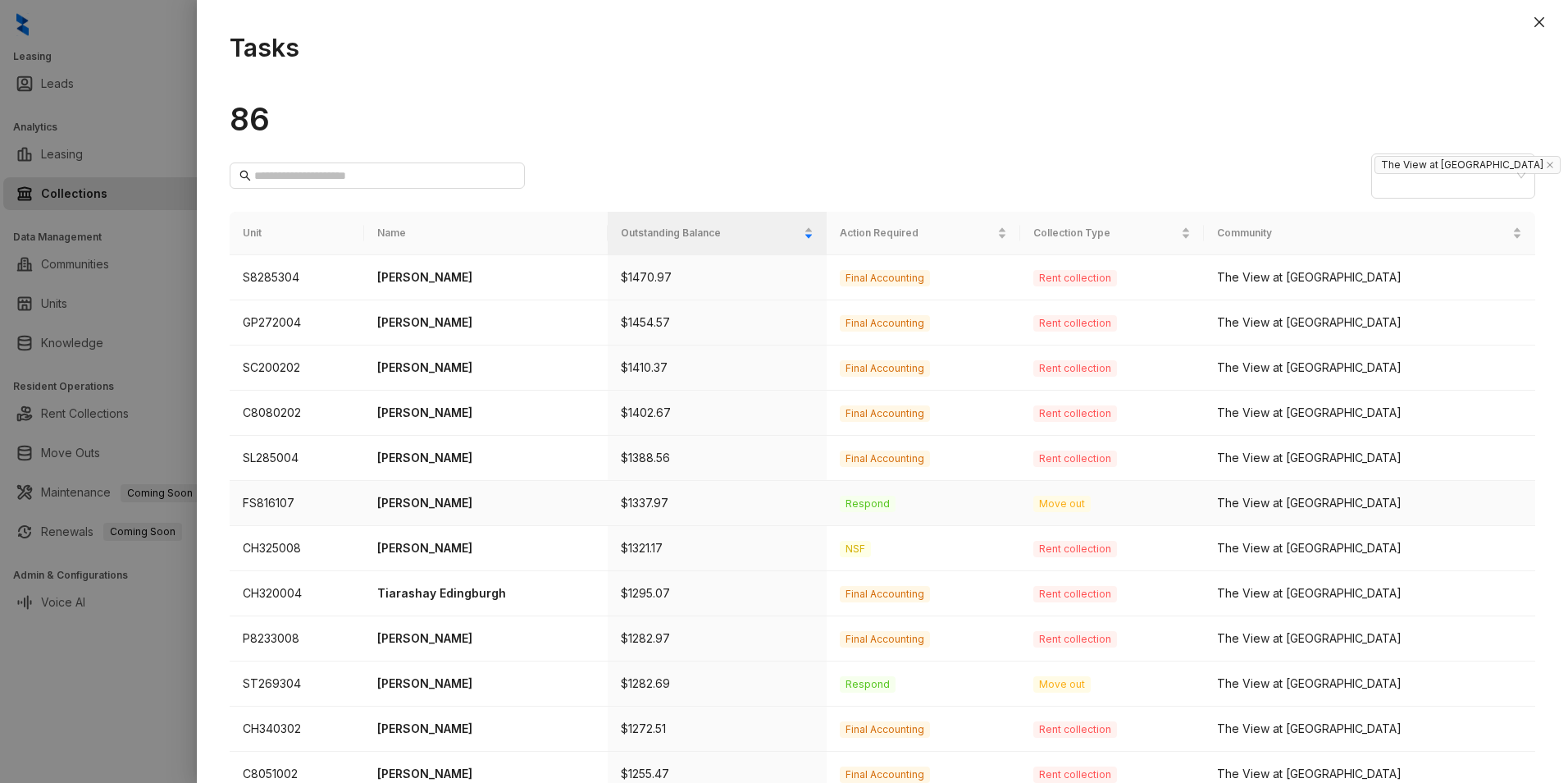
click at [895, 495] on span "Respond" at bounding box center [868, 503] width 55 height 16
click at [379, 483] on td "[PERSON_NAME]" at bounding box center [485, 503] width 244 height 45
click at [432, 494] on p "[PERSON_NAME]" at bounding box center [485, 503] width 217 height 18
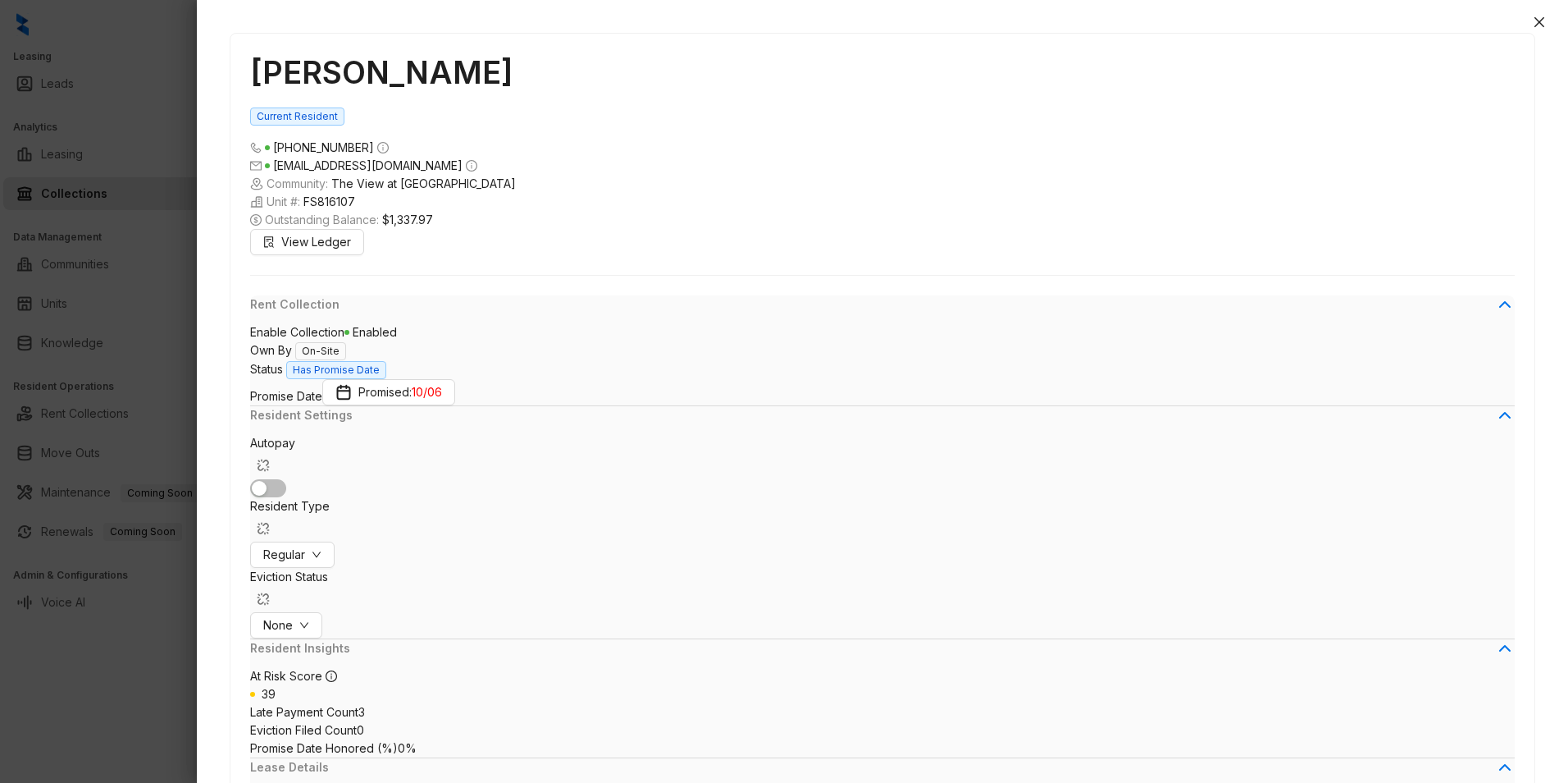
scroll to position [2656, 0]
click at [1535, 17] on icon "close" at bounding box center [1539, 22] width 13 height 13
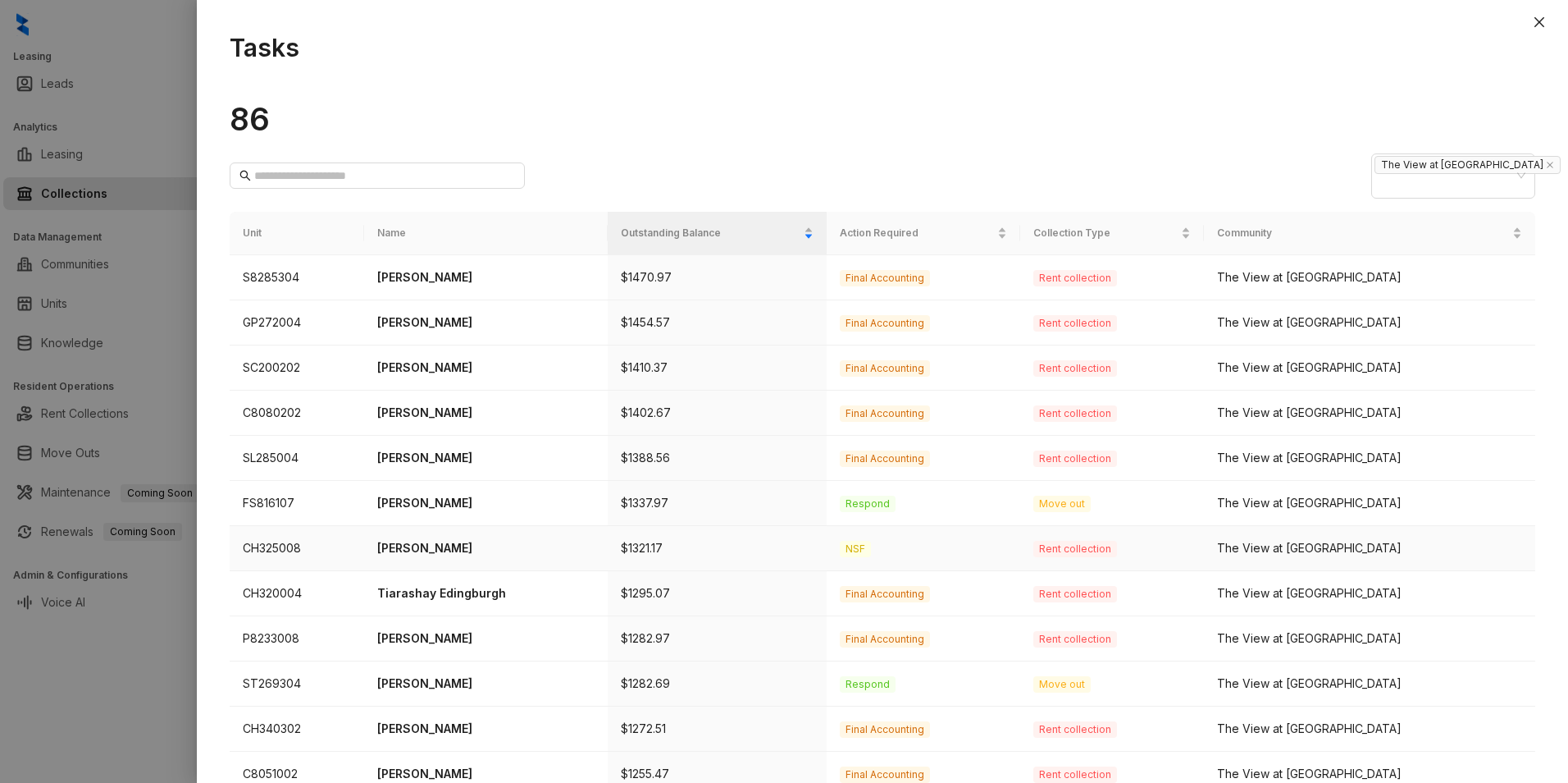
click at [469, 539] on p "[PERSON_NAME]" at bounding box center [485, 548] width 217 height 18
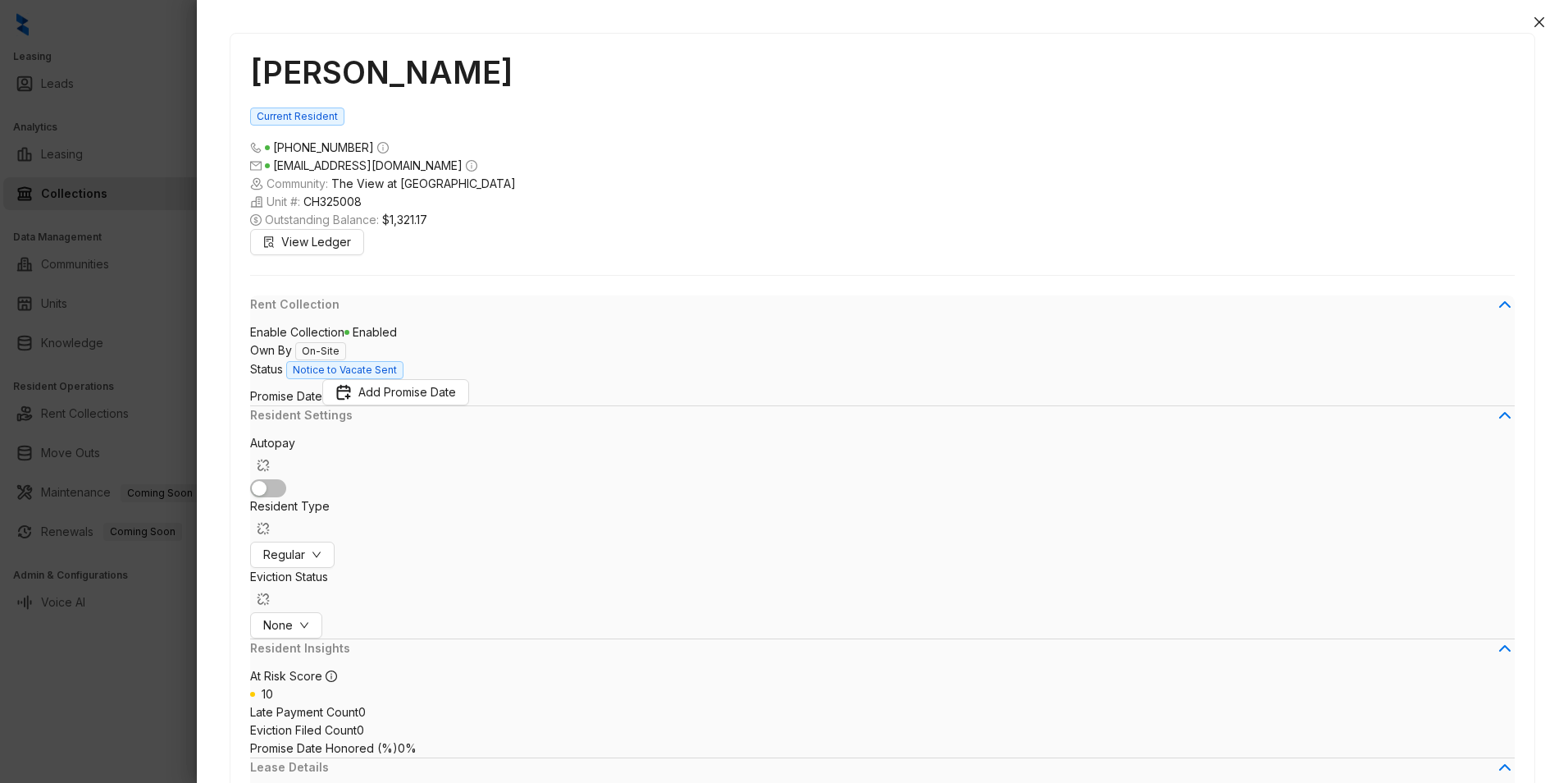
click at [1539, 21] on icon "close" at bounding box center [1539, 22] width 10 height 10
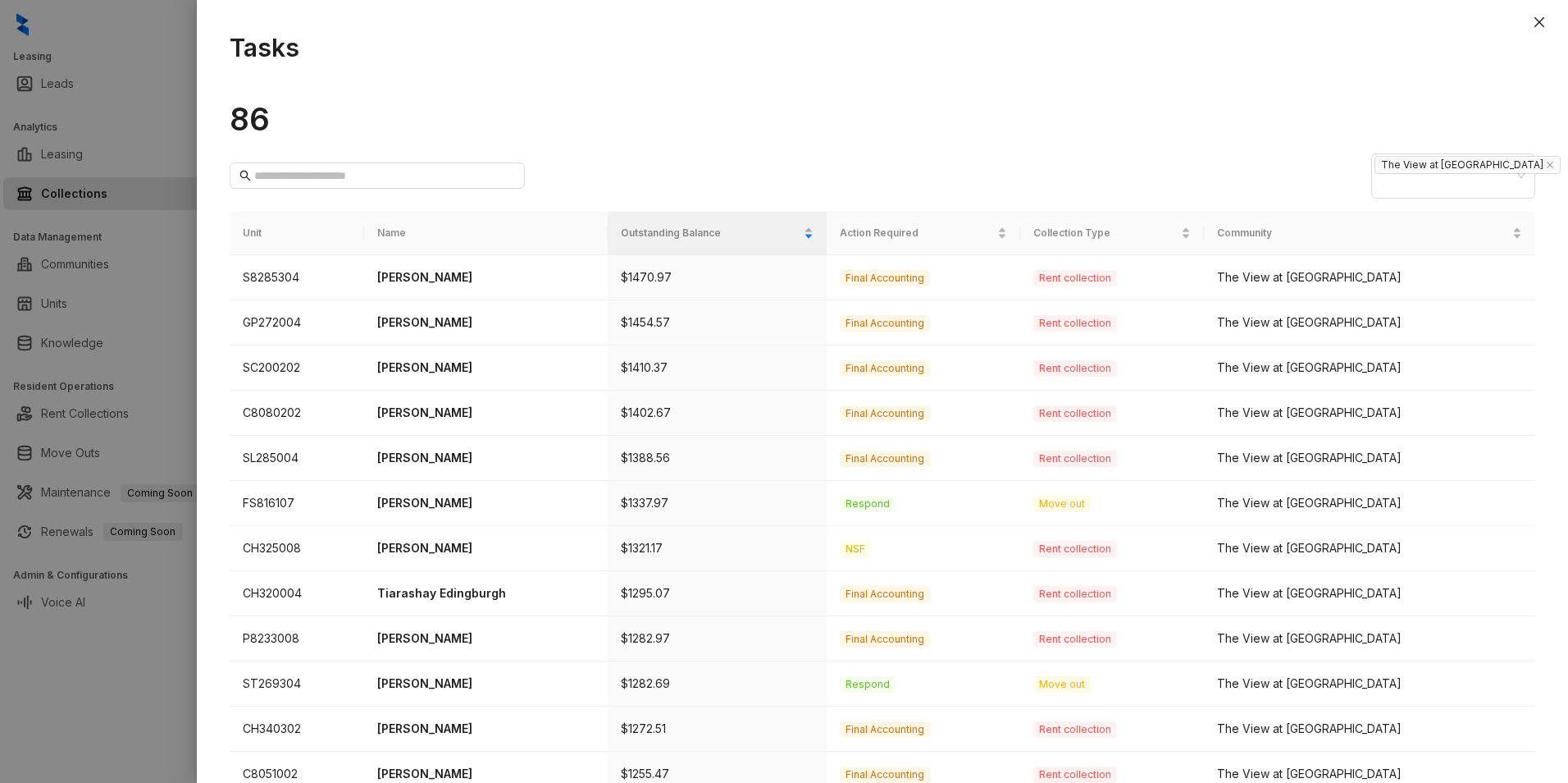
click at [1539, 21] on icon "close" at bounding box center [1539, 22] width 10 height 10
